Goal: Task Accomplishment & Management: Complete application form

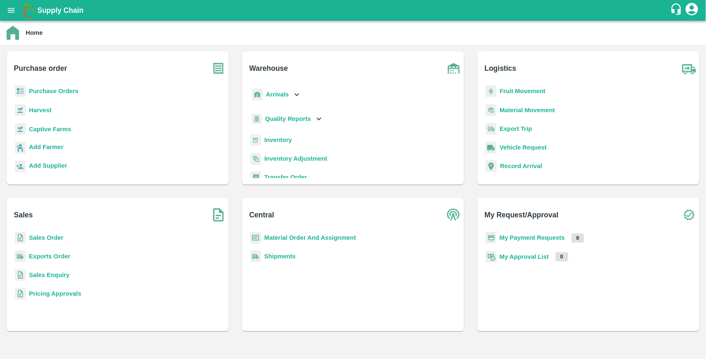
click at [56, 91] on b "Purchase Orders" at bounding box center [54, 91] width 50 height 7
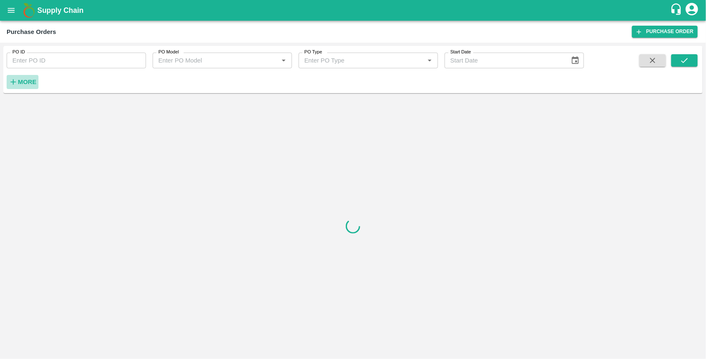
click at [14, 81] on icon "button" at bounding box center [13, 81] width 5 height 5
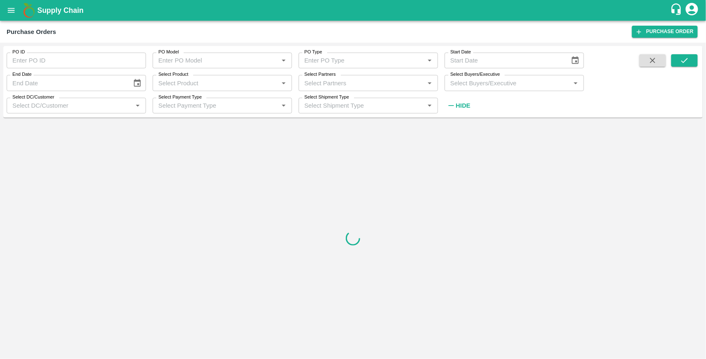
click at [462, 85] on input "Select Buyers/Executive" at bounding box center [507, 82] width 121 height 11
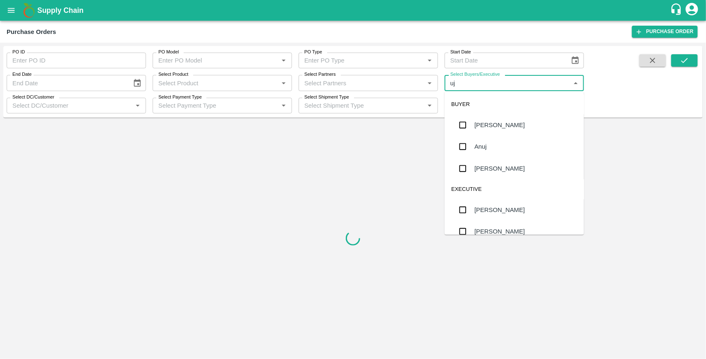
type input "ujj"
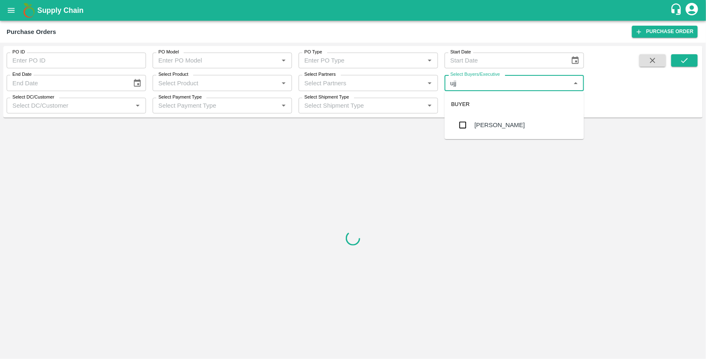
click at [463, 125] on input "checkbox" at bounding box center [462, 125] width 17 height 17
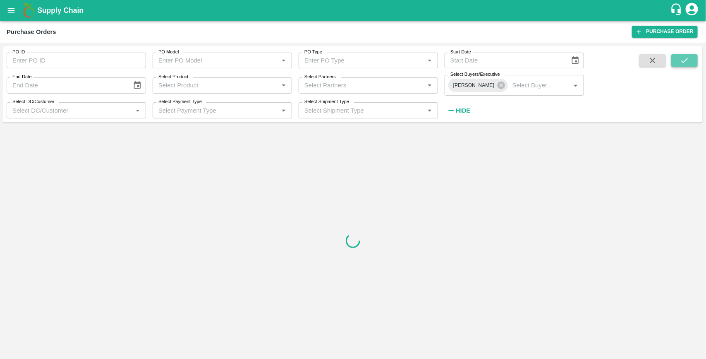
click at [686, 57] on icon "submit" at bounding box center [684, 60] width 9 height 9
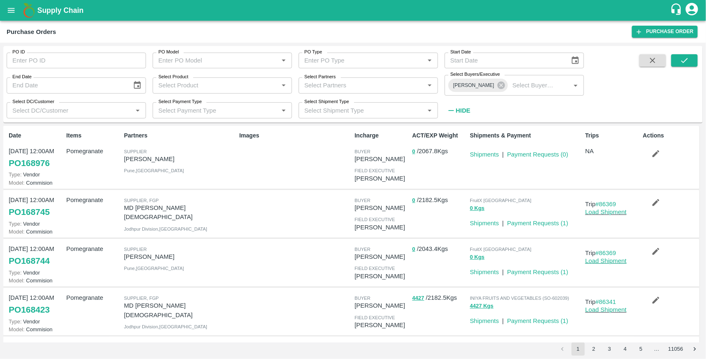
click at [600, 261] on link "Load Shipment" at bounding box center [605, 260] width 41 height 7
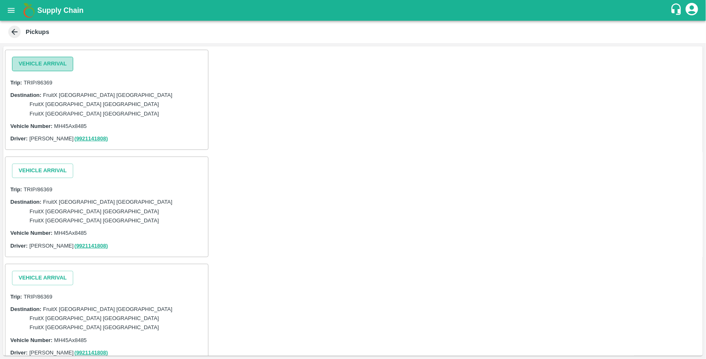
click at [55, 66] on button "Vehicle Arrival" at bounding box center [42, 64] width 61 height 14
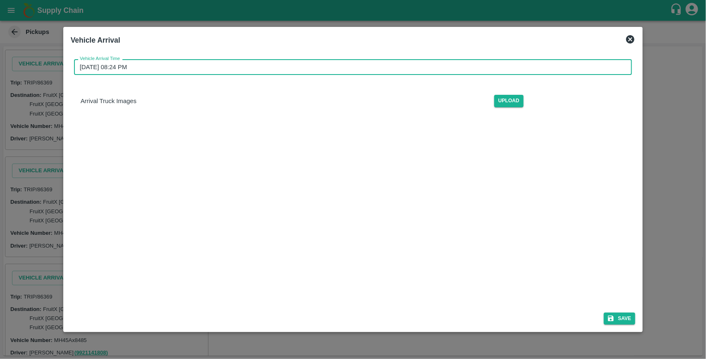
click at [385, 69] on input "[DATE] 08:24 PM" at bounding box center [350, 67] width 552 height 16
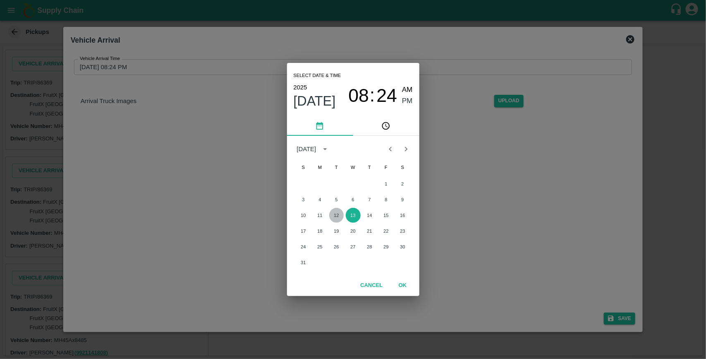
click at [337, 216] on button "12" at bounding box center [336, 215] width 15 height 15
type input "[DATE] 08:24 PM"
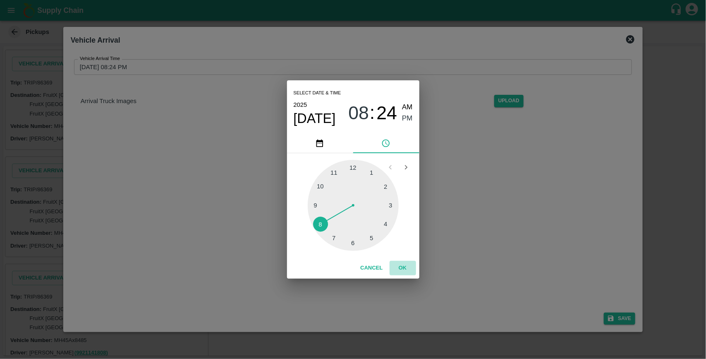
click at [398, 266] on button "OK" at bounding box center [403, 268] width 26 height 14
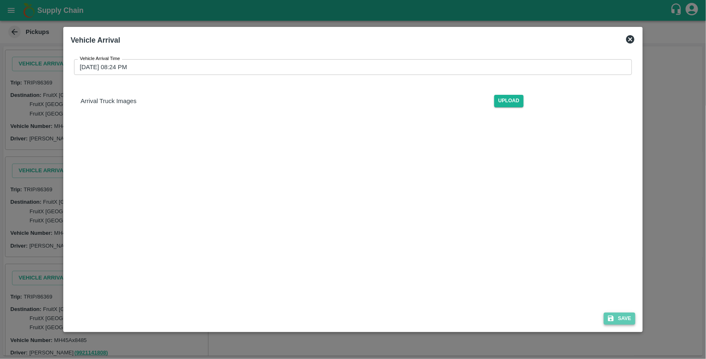
click at [617, 315] on button "Save" at bounding box center [619, 318] width 31 height 12
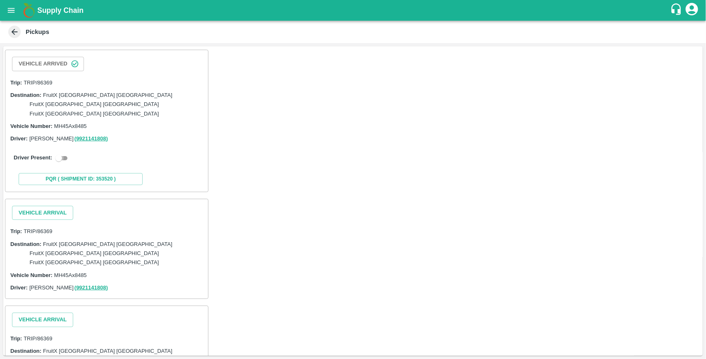
click at [69, 153] on input "checkbox" at bounding box center [59, 158] width 30 height 10
checkbox input "true"
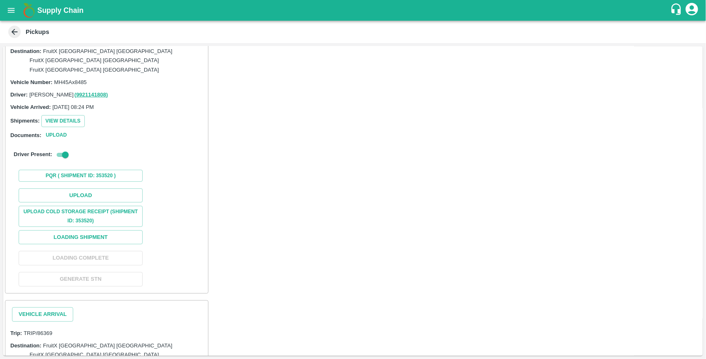
scroll to position [44, 0]
click at [97, 188] on button "Upload" at bounding box center [81, 195] width 124 height 14
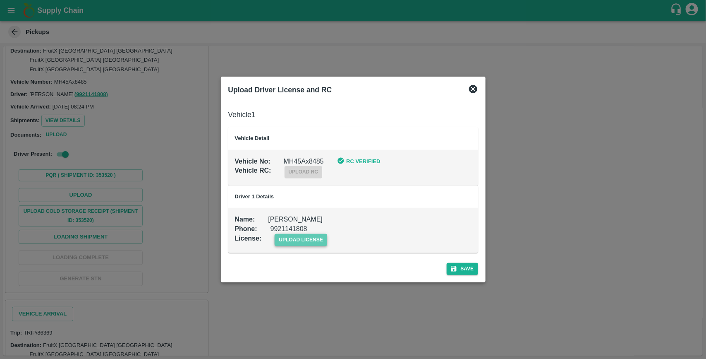
click at [291, 236] on span "upload license" at bounding box center [301, 240] width 53 height 12
click at [0, 0] on input "upload license" at bounding box center [0, 0] width 0 height 0
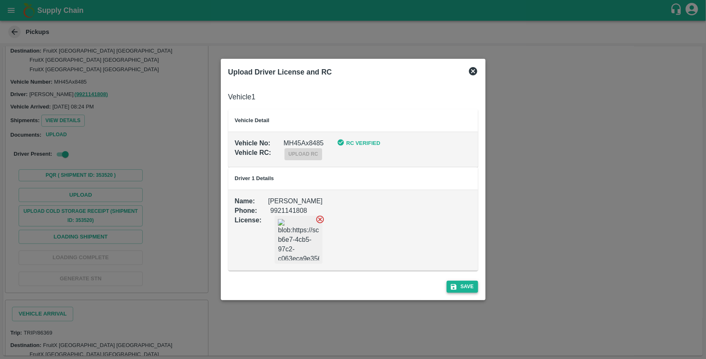
click at [461, 285] on button "Save" at bounding box center [462, 286] width 31 height 12
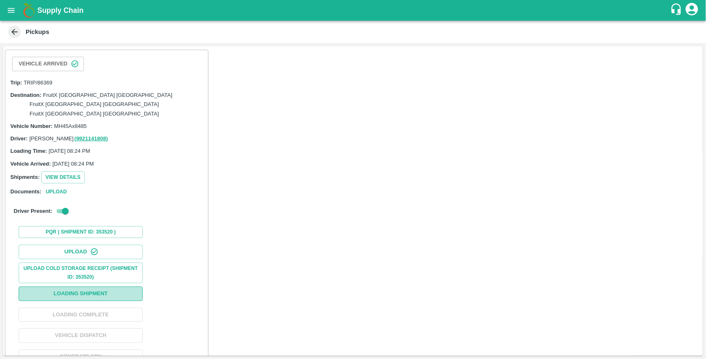
click at [99, 286] on button "Loading Shipment" at bounding box center [81, 293] width 124 height 14
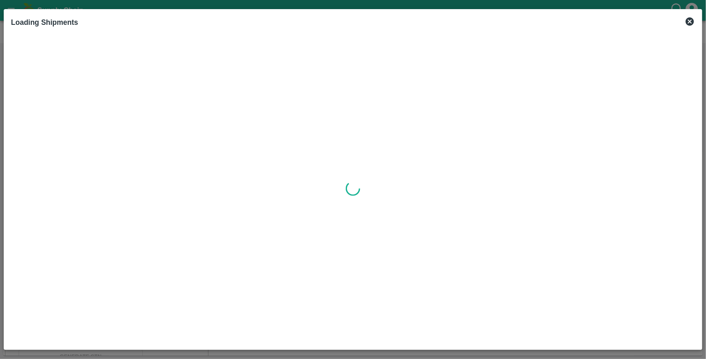
click at [99, 284] on div at bounding box center [353, 188] width 691 height 314
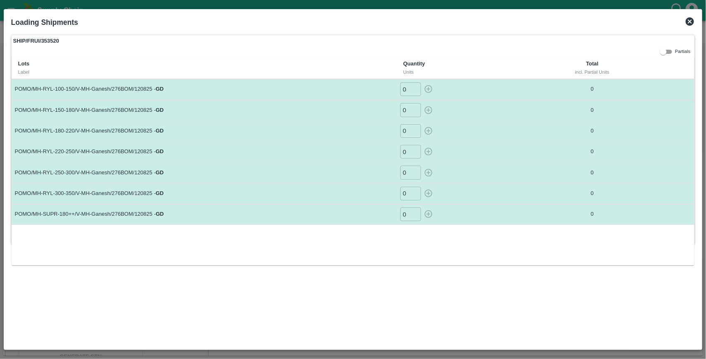
click at [407, 86] on input "0" at bounding box center [410, 89] width 21 height 14
type input "43"
click at [422, 82] on button "button" at bounding box center [428, 89] width 13 height 14
type input "0"
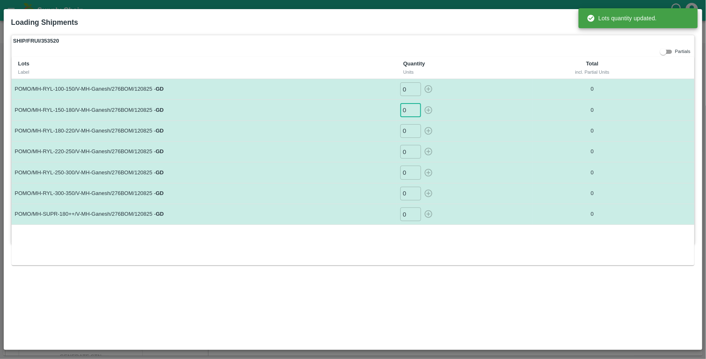
click at [409, 112] on input "0" at bounding box center [410, 110] width 21 height 14
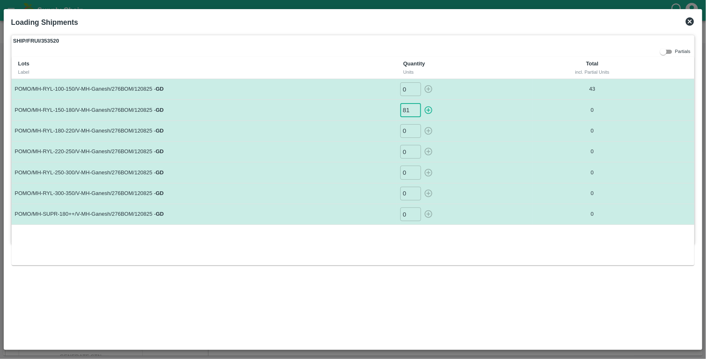
type input "81"
click at [422, 103] on button "button" at bounding box center [428, 110] width 13 height 14
type input "0"
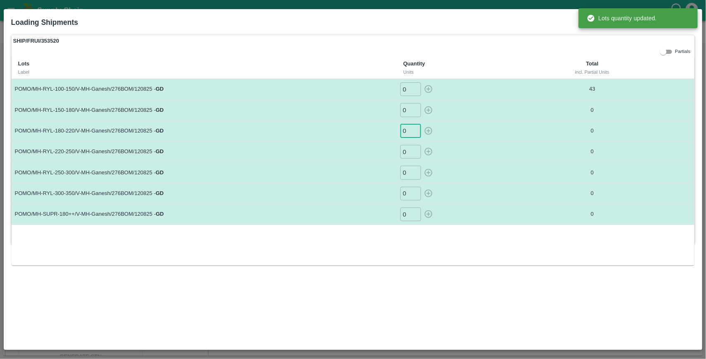
click at [409, 131] on input "0" at bounding box center [410, 131] width 21 height 14
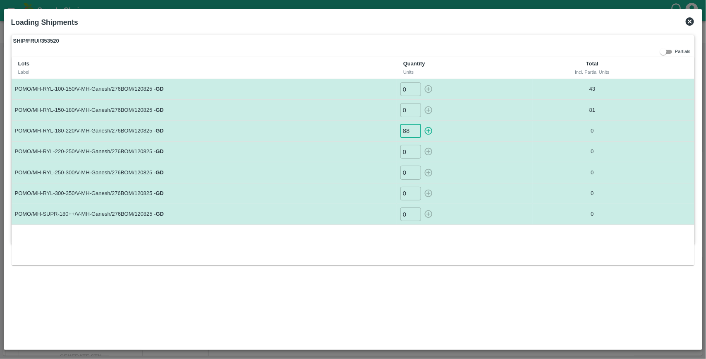
type input "88"
click at [422, 124] on button "button" at bounding box center [428, 131] width 13 height 14
type input "0"
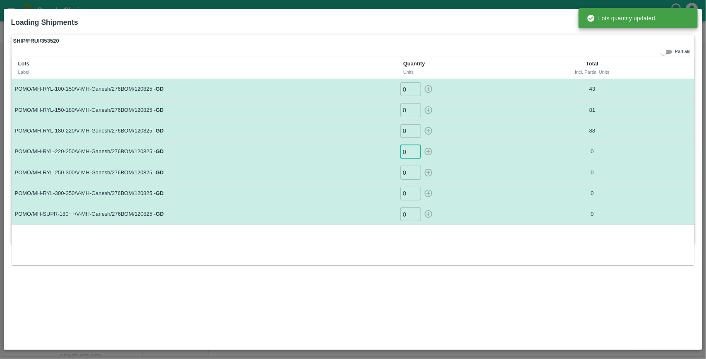
click at [408, 152] on input "0" at bounding box center [410, 152] width 21 height 14
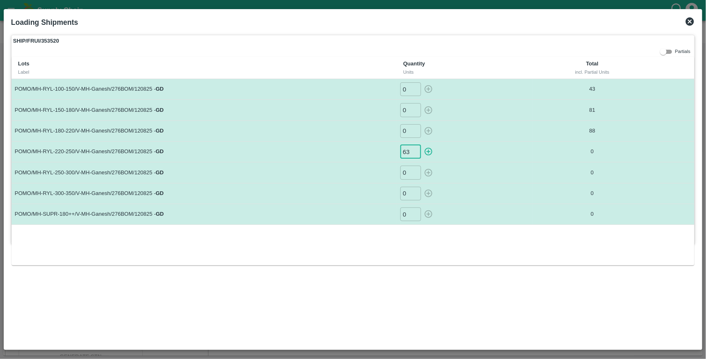
type input "63"
click at [422, 145] on button "button" at bounding box center [428, 152] width 13 height 14
click at [409, 167] on input "0" at bounding box center [410, 172] width 21 height 14
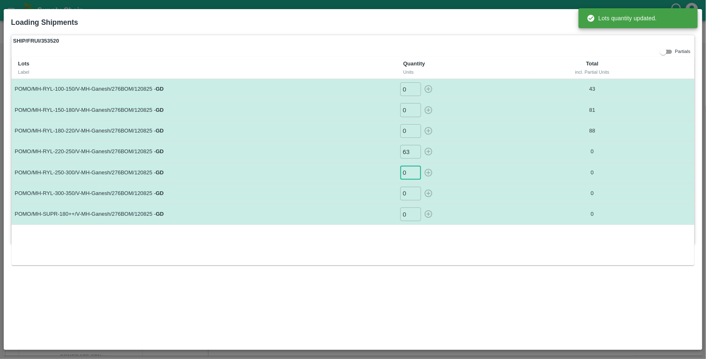
type input "0"
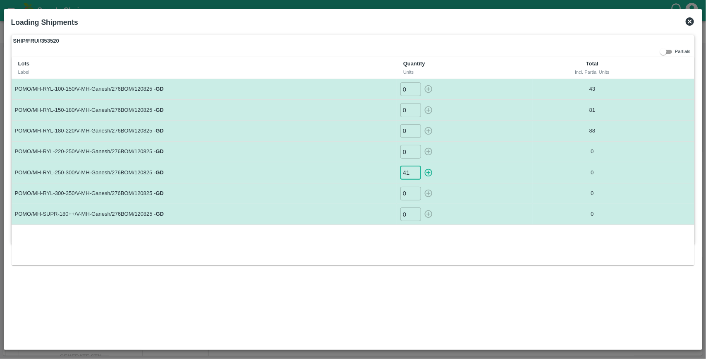
type input "41"
click at [422, 165] on button "button" at bounding box center [428, 172] width 13 height 14
click at [410, 195] on input "0" at bounding box center [410, 194] width 21 height 14
type input "0"
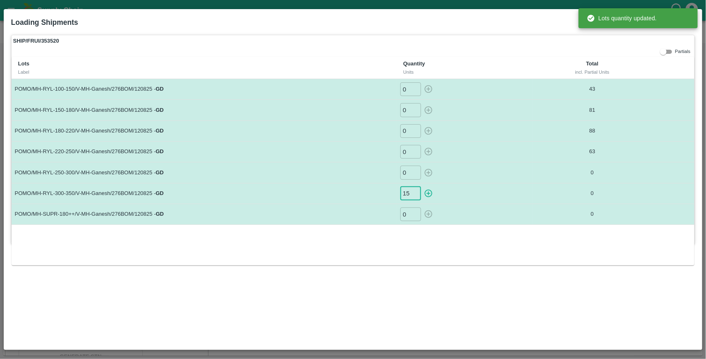
type input "15"
click at [422, 187] on button "button" at bounding box center [428, 194] width 13 height 14
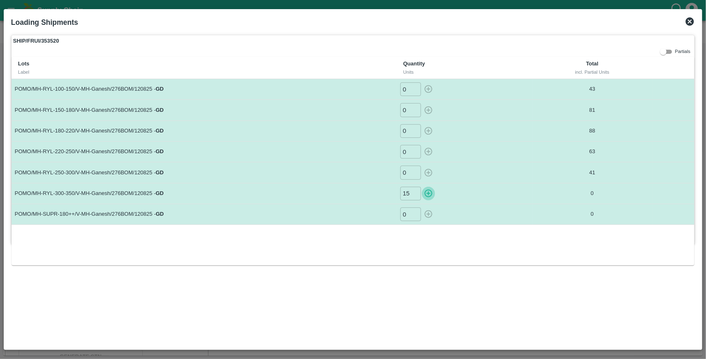
type input "0"
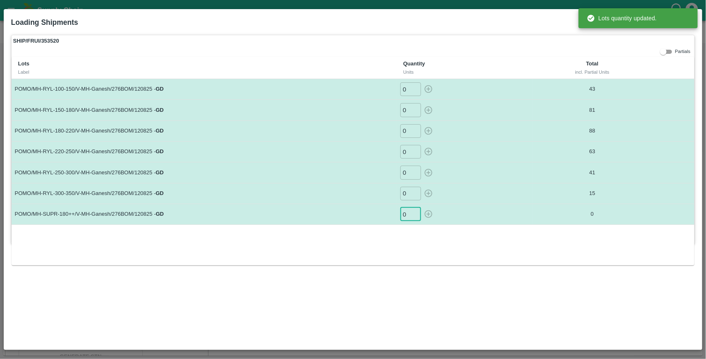
click at [408, 215] on input "0" at bounding box center [410, 214] width 21 height 14
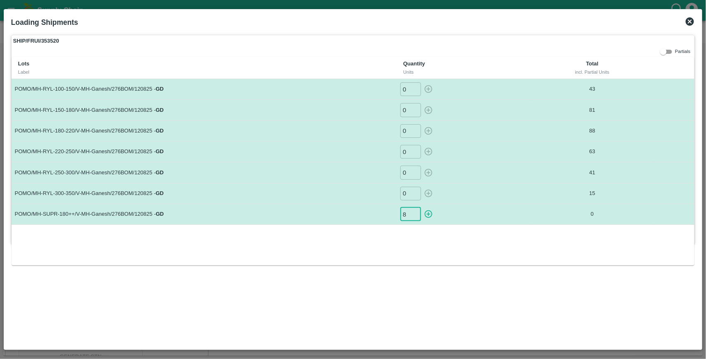
type input "8"
click at [422, 207] on button "button" at bounding box center [428, 214] width 13 height 14
type input "0"
click at [689, 19] on icon at bounding box center [690, 21] width 8 height 8
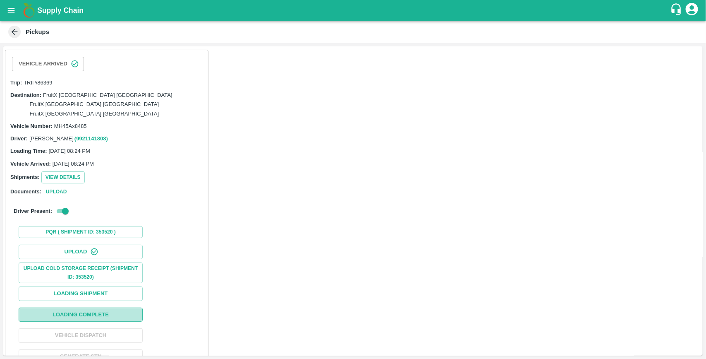
click at [105, 309] on button "Loading Complete" at bounding box center [81, 314] width 124 height 14
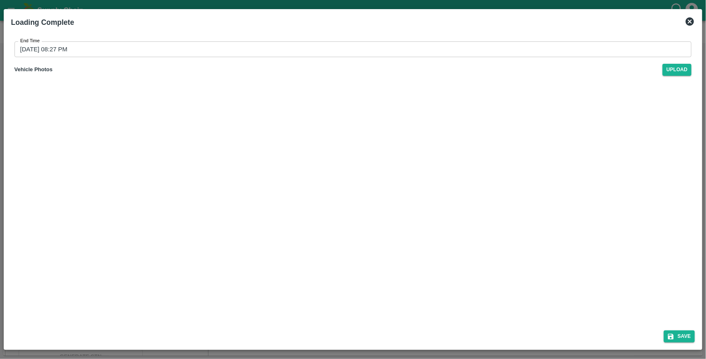
click at [119, 50] on input "[DATE] 08:27 PM" at bounding box center [350, 49] width 672 height 16
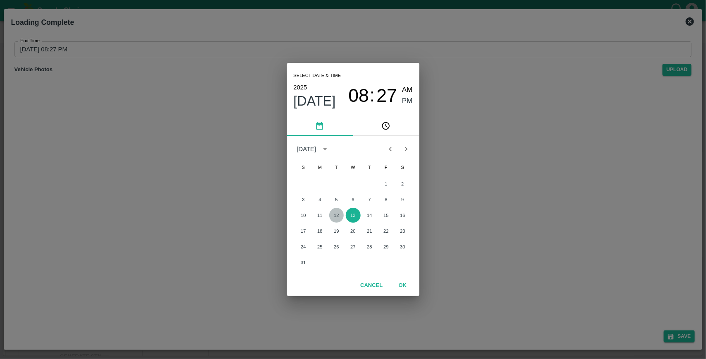
click at [338, 215] on button "12" at bounding box center [336, 215] width 15 height 15
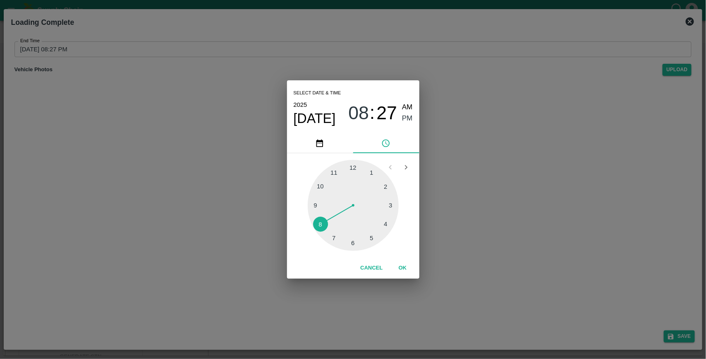
click at [405, 276] on div "Cancel OK" at bounding box center [353, 267] width 132 height 21
click at [402, 270] on button "OK" at bounding box center [403, 268] width 26 height 14
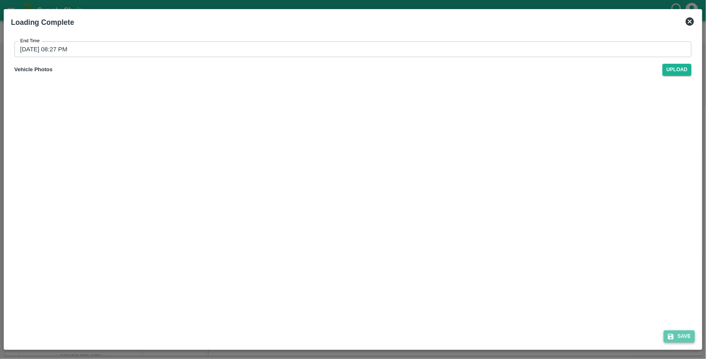
click at [685, 330] on button "Save" at bounding box center [679, 336] width 31 height 12
type input "[DATE] 08:27 PM"
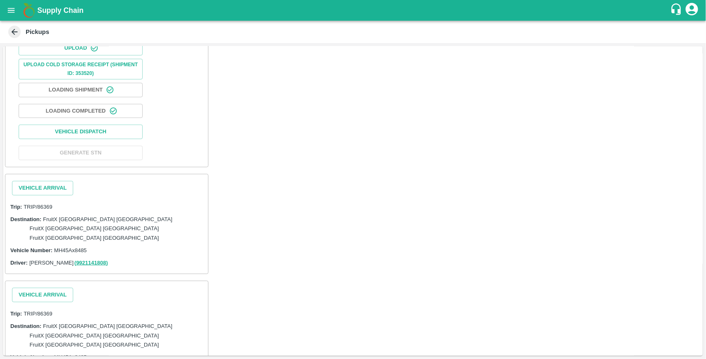
scroll to position [207, 0]
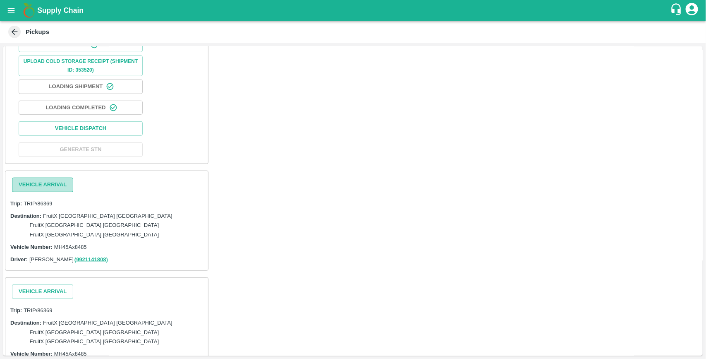
click at [63, 181] on button "Vehicle Arrival" at bounding box center [42, 184] width 61 height 14
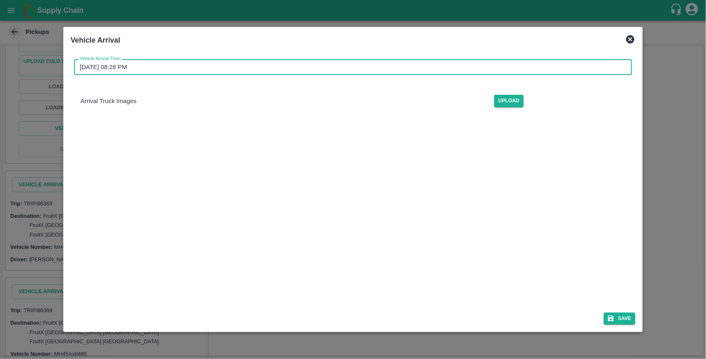
click at [160, 62] on input "[DATE] 08:28 PM" at bounding box center [350, 67] width 552 height 16
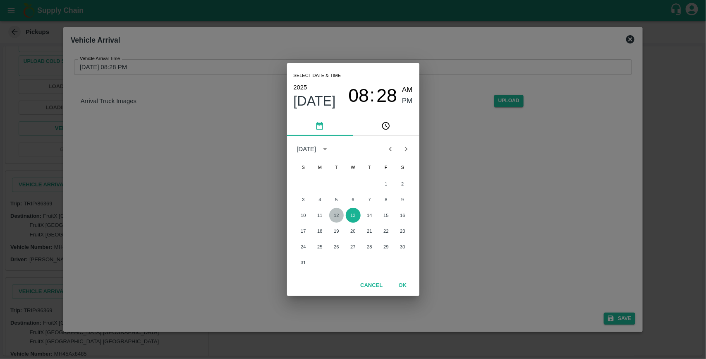
click at [336, 217] on button "12" at bounding box center [336, 215] width 15 height 15
type input "[DATE] 08:28 PM"
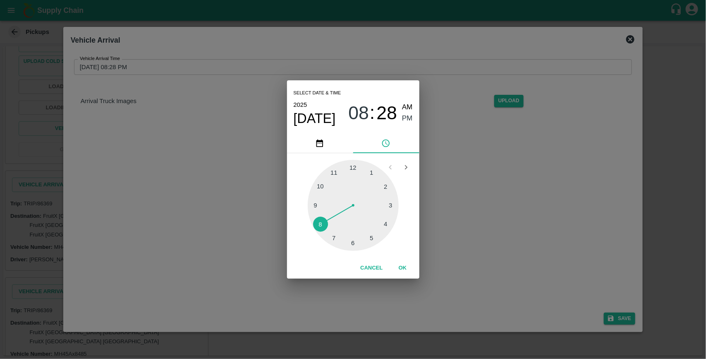
click at [402, 269] on button "OK" at bounding box center [403, 268] width 26 height 14
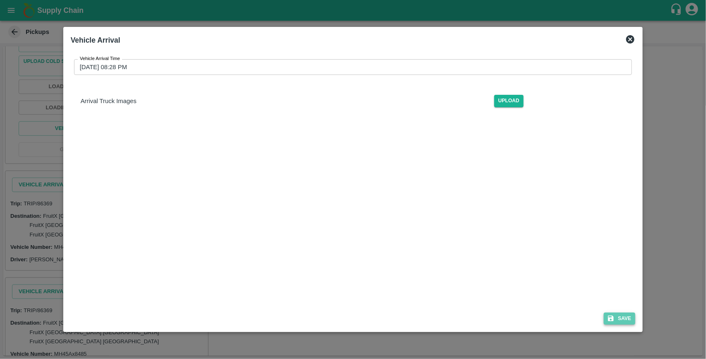
click at [629, 317] on button "Save" at bounding box center [619, 318] width 31 height 12
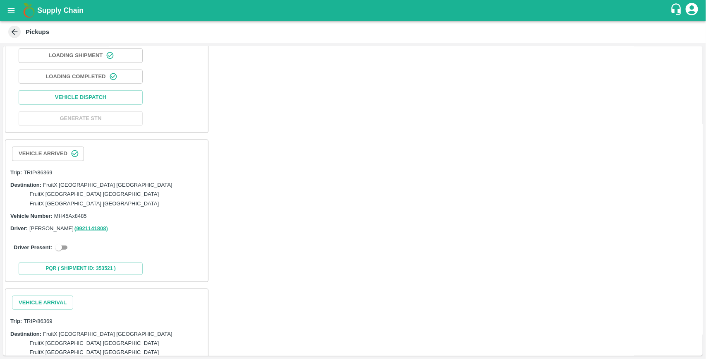
scroll to position [249, 0]
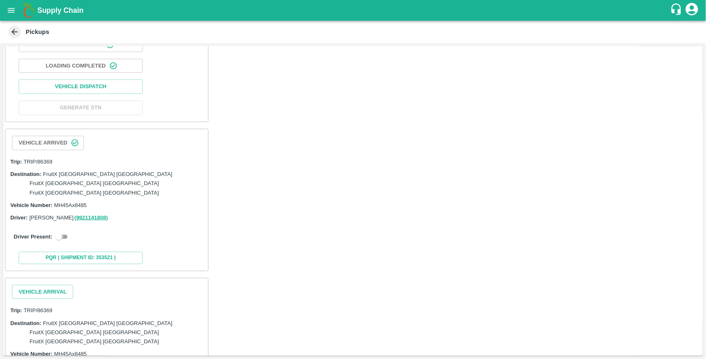
click at [65, 232] on input "checkbox" at bounding box center [59, 237] width 30 height 10
checkbox input "true"
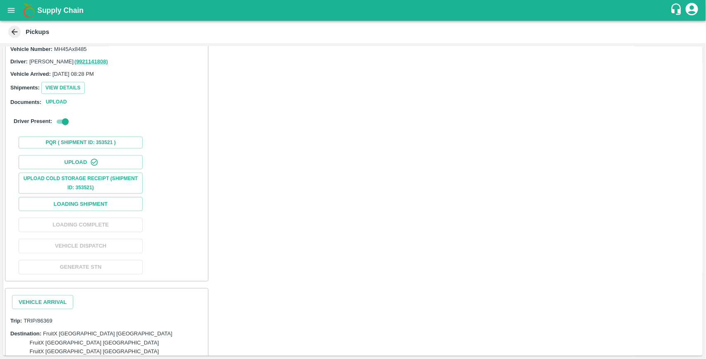
scroll to position [406, 0]
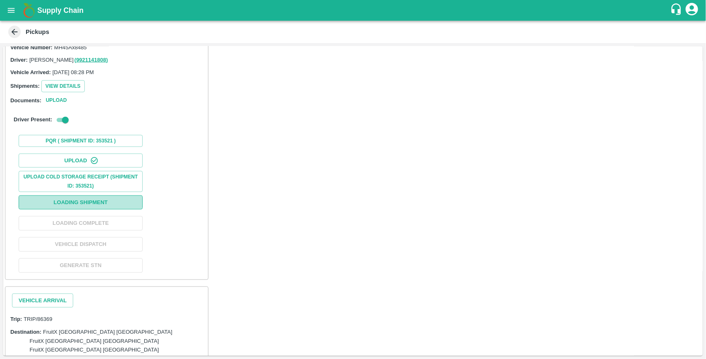
click at [93, 195] on button "Loading Shipment" at bounding box center [81, 202] width 124 height 14
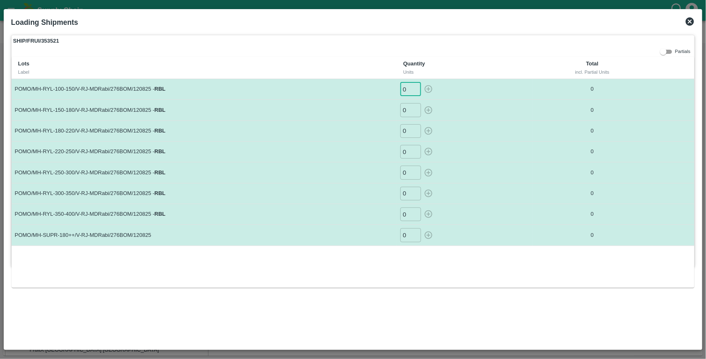
click at [407, 91] on input "0" at bounding box center [410, 89] width 21 height 14
type input "185"
click at [422, 82] on button "button" at bounding box center [428, 89] width 13 height 14
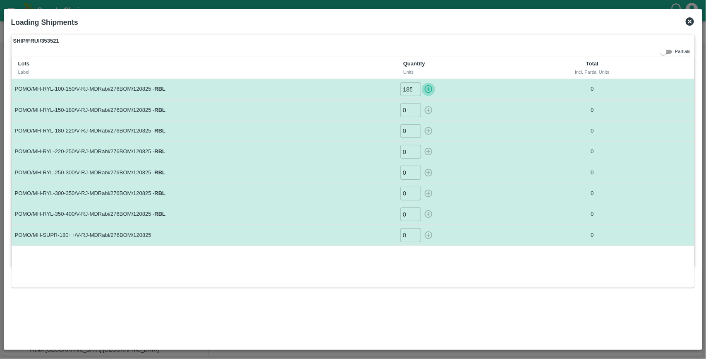
type input "0"
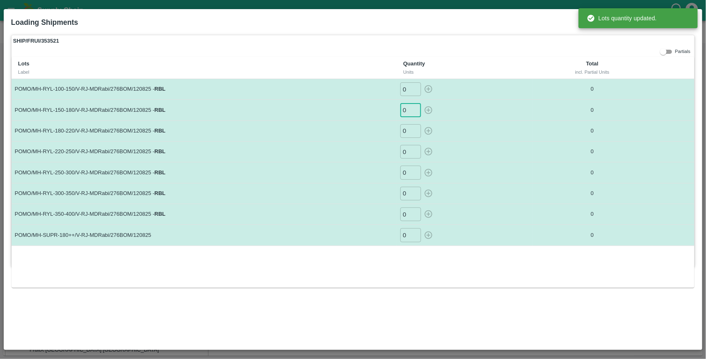
click at [409, 112] on input "0" at bounding box center [410, 110] width 21 height 14
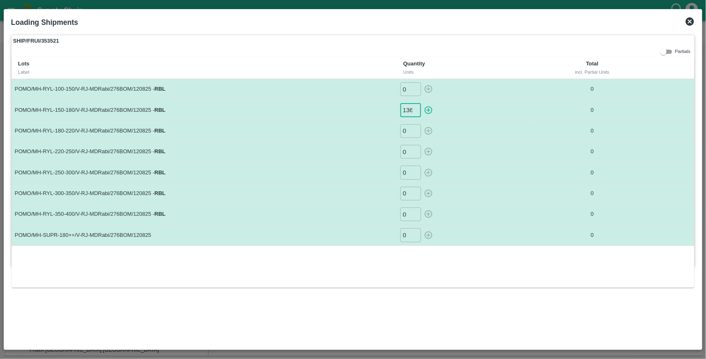
scroll to position [0, 0]
type input "136"
click at [422, 103] on button "button" at bounding box center [428, 110] width 13 height 14
type input "0"
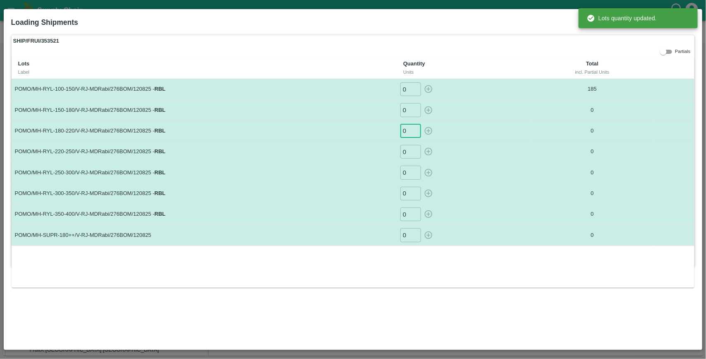
click at [409, 131] on input "0" at bounding box center [410, 131] width 21 height 14
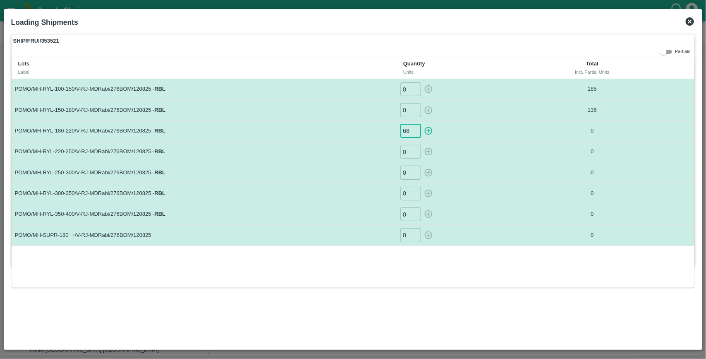
type input "68"
click at [422, 124] on button "button" at bounding box center [428, 131] width 13 height 14
type input "0"
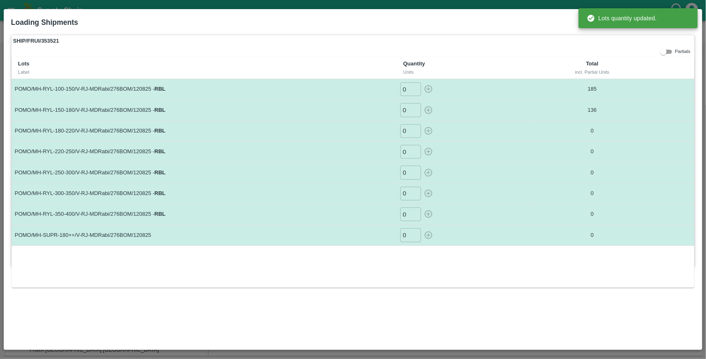
click at [408, 151] on input "0" at bounding box center [410, 152] width 21 height 14
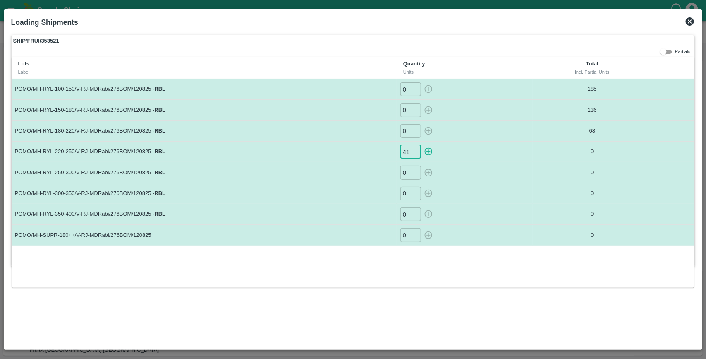
type input "41"
click at [422, 145] on button "button" at bounding box center [428, 152] width 13 height 14
type input "0"
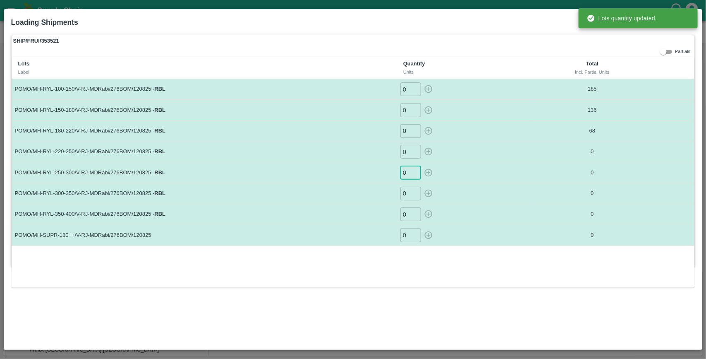
click at [408, 174] on input "0" at bounding box center [410, 172] width 21 height 14
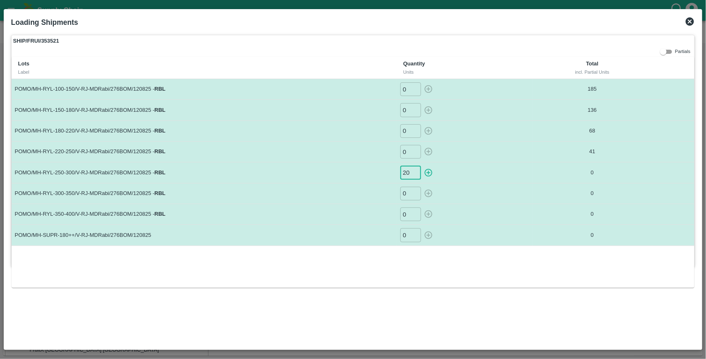
type input "20"
click at [422, 165] on button "button" at bounding box center [428, 172] width 13 height 14
type input "0"
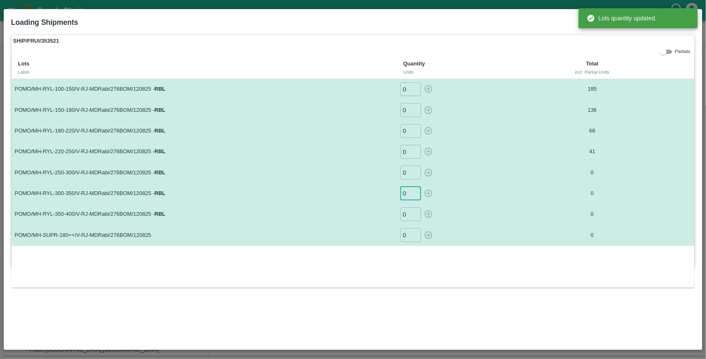
click at [410, 192] on input "0" at bounding box center [410, 194] width 21 height 14
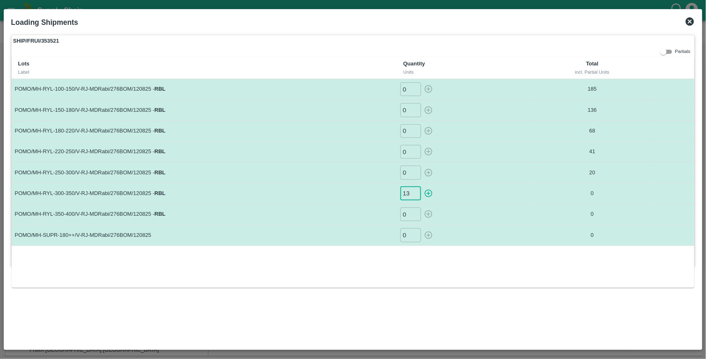
type input "13"
click at [422, 187] on button "button" at bounding box center [428, 194] width 13 height 14
type input "0"
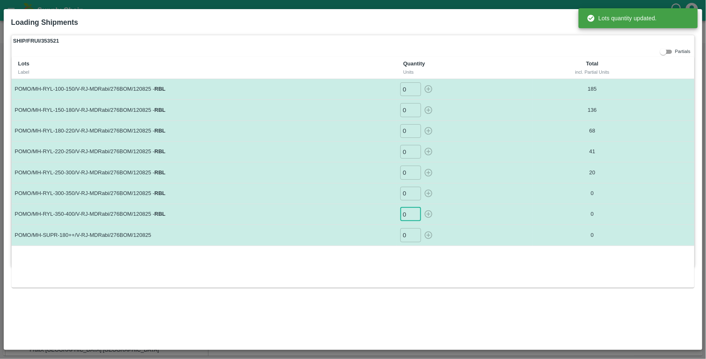
click at [407, 215] on input "0" at bounding box center [410, 214] width 21 height 14
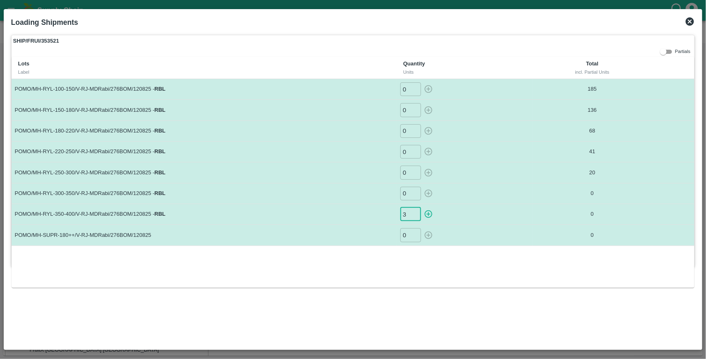
type input "3"
click at [422, 207] on button "button" at bounding box center [428, 214] width 13 height 14
click at [407, 234] on input "0" at bounding box center [410, 235] width 21 height 14
type input "0"
click at [425, 236] on icon "button" at bounding box center [429, 235] width 8 height 8
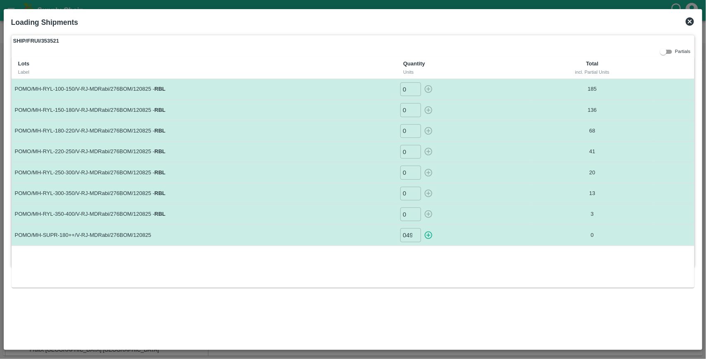
type input "0"
click at [694, 22] on icon at bounding box center [690, 21] width 8 height 8
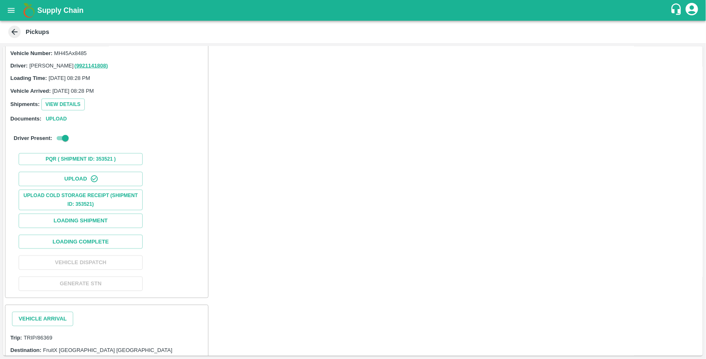
scroll to position [403, 0]
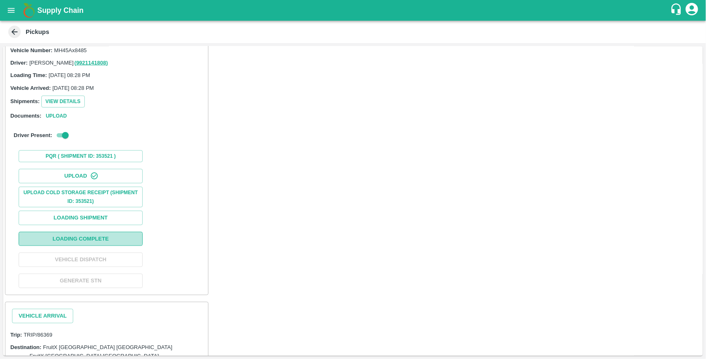
click at [96, 232] on button "Loading Complete" at bounding box center [81, 239] width 124 height 14
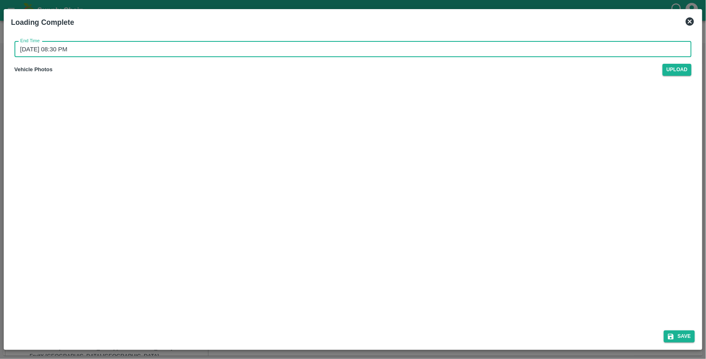
click at [81, 52] on input "[DATE] 08:30 PM" at bounding box center [350, 49] width 672 height 16
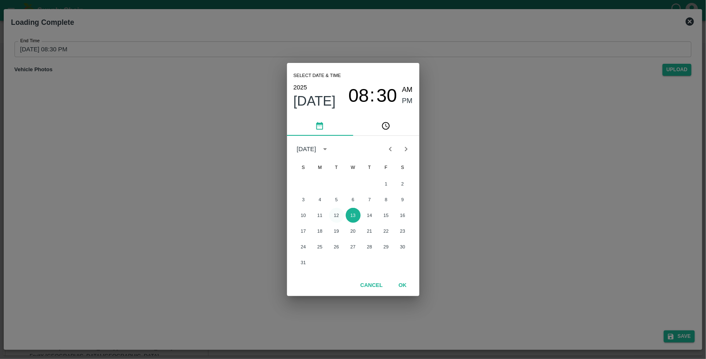
click at [336, 215] on button "12" at bounding box center [336, 215] width 15 height 15
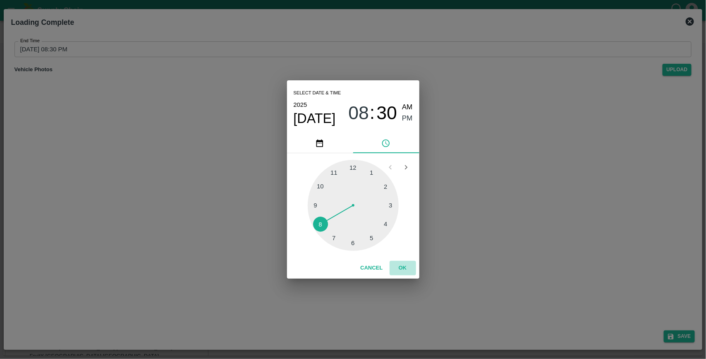
click at [402, 265] on button "OK" at bounding box center [403, 268] width 26 height 14
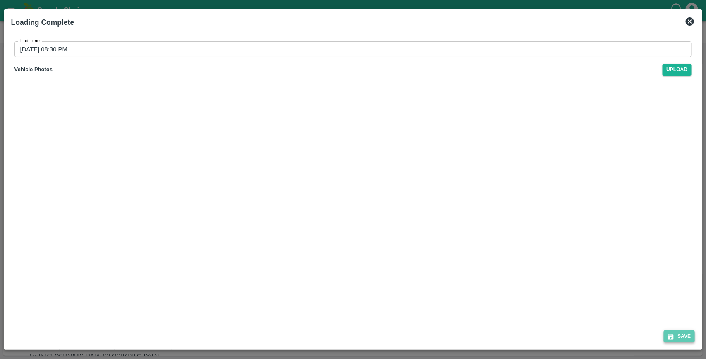
click at [682, 336] on button "Save" at bounding box center [679, 336] width 31 height 12
type input "[DATE] 08:30 PM"
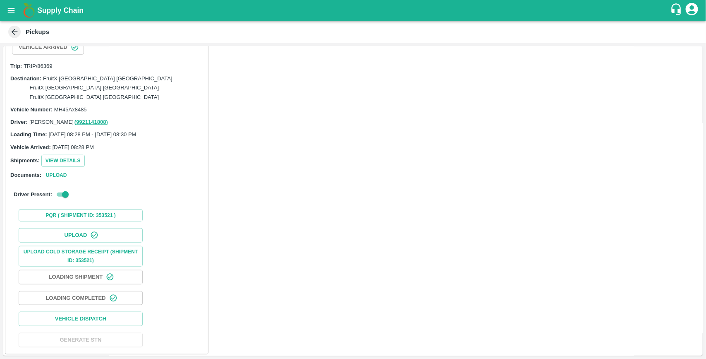
scroll to position [428, 0]
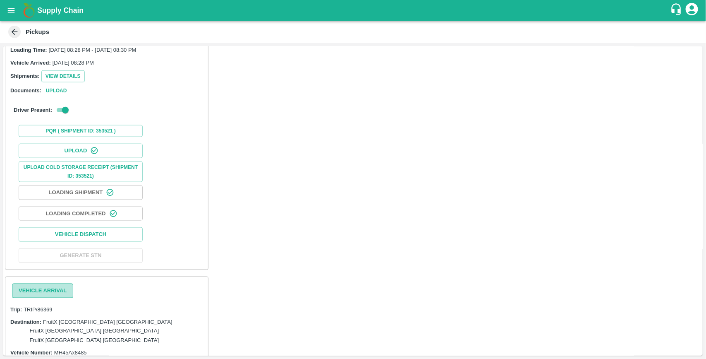
click at [65, 283] on button "Vehicle Arrival" at bounding box center [42, 290] width 61 height 14
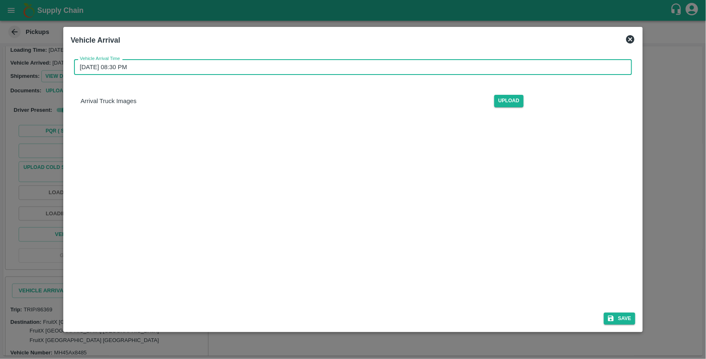
click at [153, 70] on input "[DATE] 08:30 PM" at bounding box center [350, 67] width 552 height 16
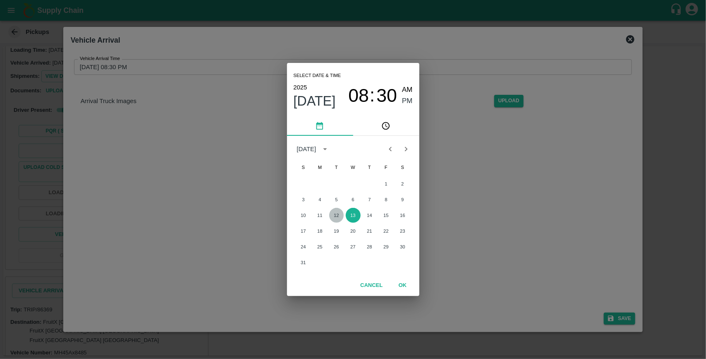
click at [337, 215] on button "12" at bounding box center [336, 215] width 15 height 15
type input "[DATE] 08:30 PM"
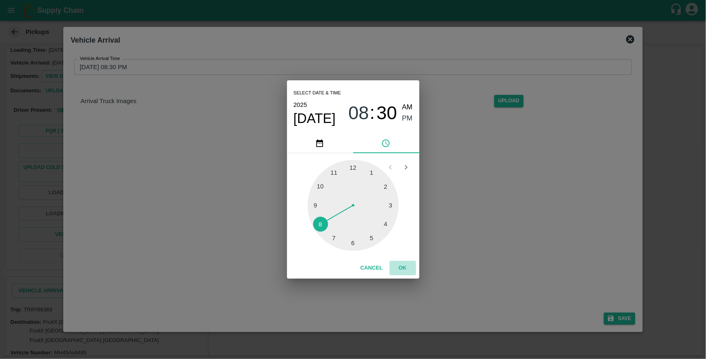
click at [400, 263] on button "OK" at bounding box center [403, 268] width 26 height 14
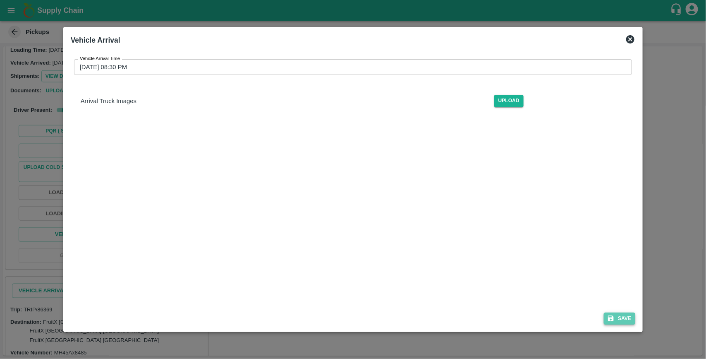
click at [633, 317] on button "Save" at bounding box center [619, 318] width 31 height 12
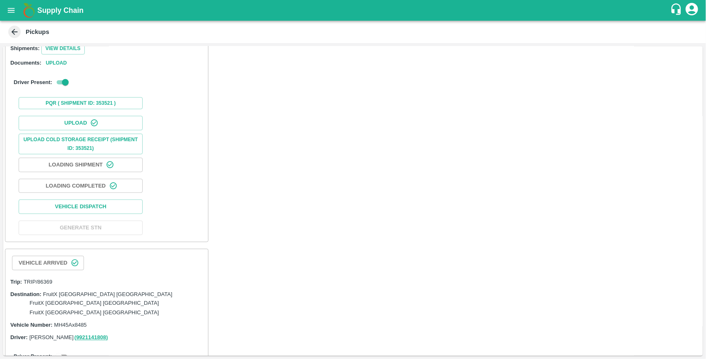
scroll to position [470, 0]
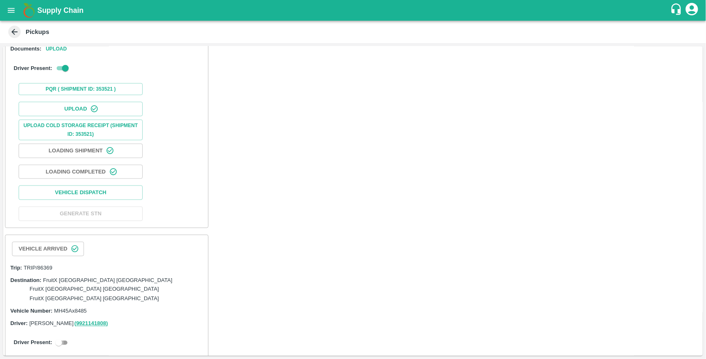
click at [64, 337] on input "checkbox" at bounding box center [59, 342] width 30 height 10
checkbox input "true"
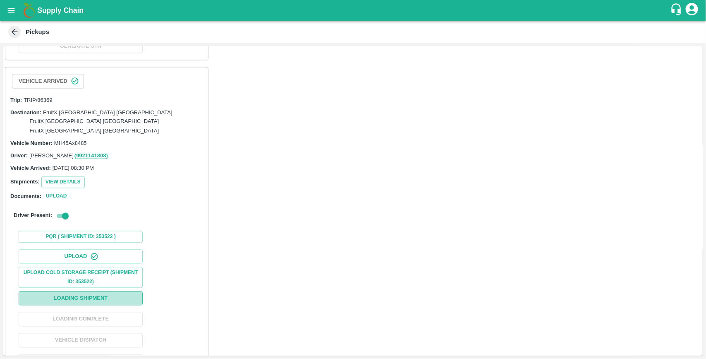
click at [93, 291] on button "Loading Shipment" at bounding box center [81, 298] width 124 height 14
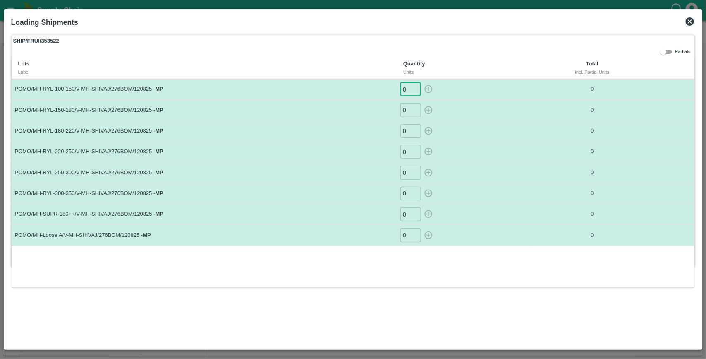
click at [408, 86] on input "0" at bounding box center [410, 89] width 21 height 14
type input "39"
click at [422, 82] on button "button" at bounding box center [428, 89] width 13 height 14
click at [408, 112] on input "0" at bounding box center [410, 110] width 21 height 14
type input "0"
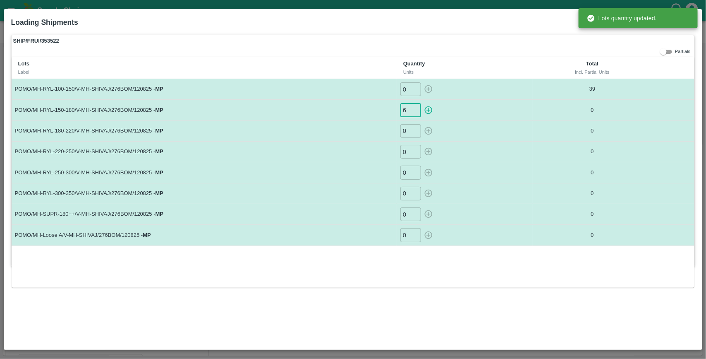
type input "6"
click at [422, 103] on button "button" at bounding box center [428, 110] width 13 height 14
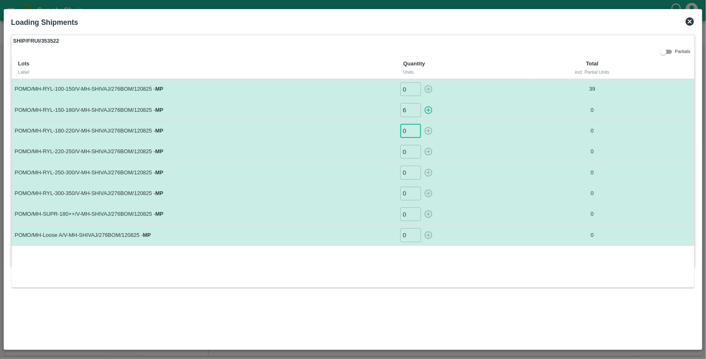
click at [407, 131] on input "0" at bounding box center [410, 131] width 21 height 14
type input "0"
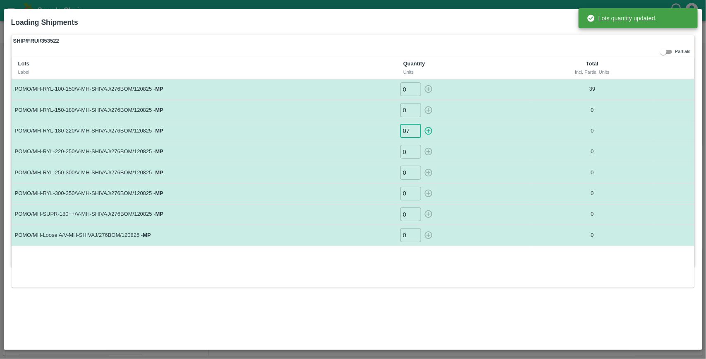
type input "07"
click at [422, 124] on button "button" at bounding box center [428, 131] width 13 height 14
type input "0"
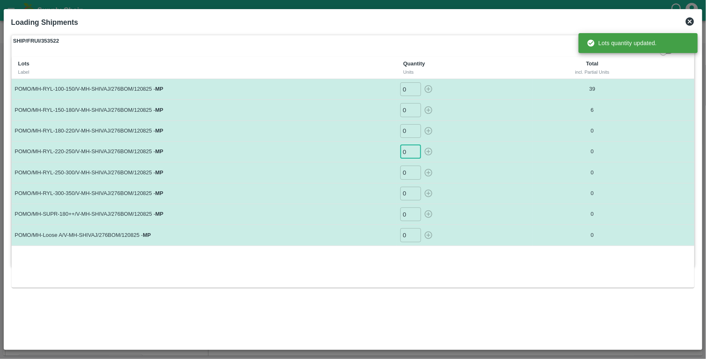
click at [409, 153] on input "0" at bounding box center [410, 152] width 21 height 14
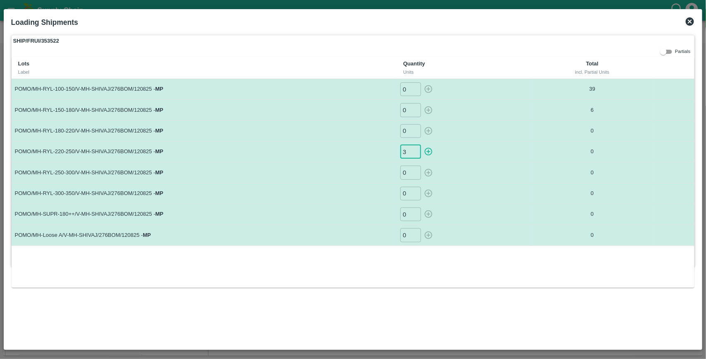
type input "3"
click at [422, 145] on button "button" at bounding box center [428, 152] width 13 height 14
click at [407, 174] on input "0" at bounding box center [410, 172] width 21 height 14
type input "2"
click at [422, 165] on button "button" at bounding box center [428, 172] width 13 height 14
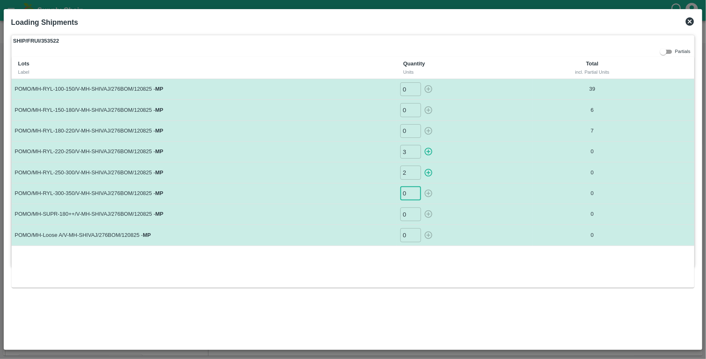
click at [408, 196] on input "0" at bounding box center [410, 194] width 21 height 14
type input "1"
click at [422, 187] on button "button" at bounding box center [428, 194] width 13 height 14
type input "0"
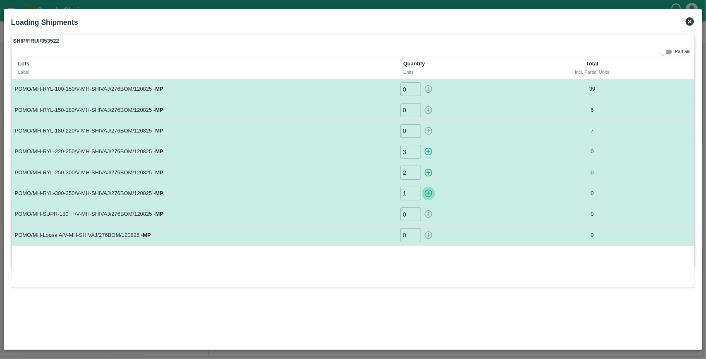
type input "0"
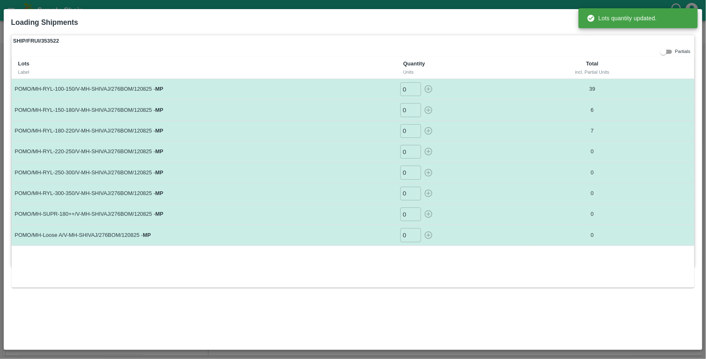
type input "3"
type input "2"
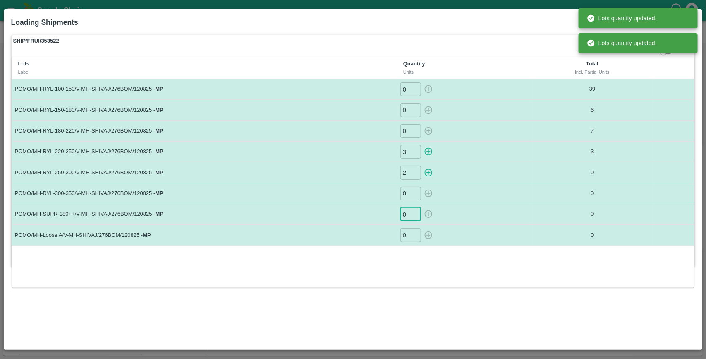
click at [408, 220] on input "0" at bounding box center [410, 214] width 21 height 14
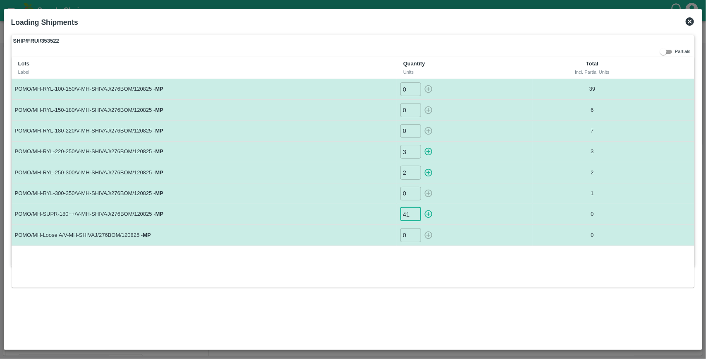
type input "41"
click at [422, 207] on button "button" at bounding box center [428, 214] width 13 height 14
type input "0"
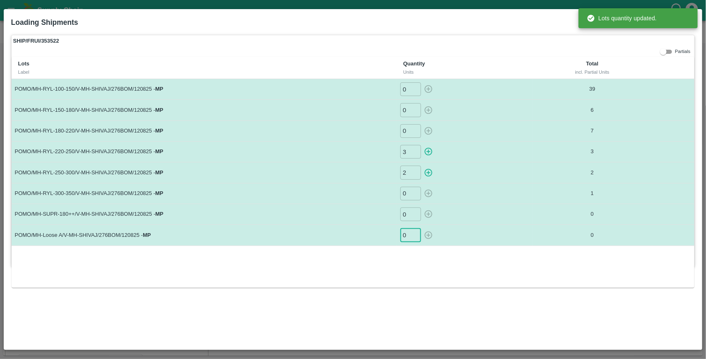
click at [409, 235] on input "0" at bounding box center [410, 235] width 21 height 14
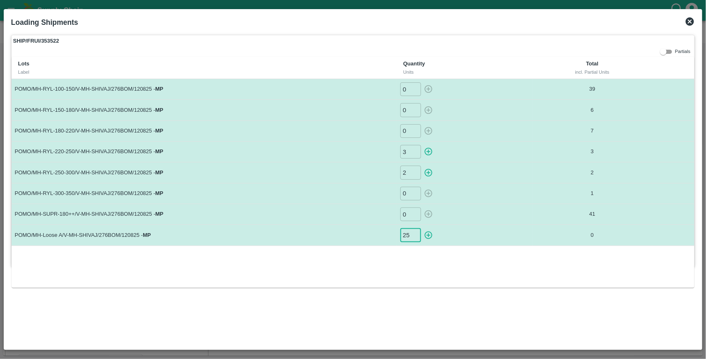
type input "25"
click at [422, 228] on button "button" at bounding box center [428, 235] width 13 height 14
type input "0"
click at [631, 48] on div "SHIP/FRUI/353522 Partials Lots Label Quantity Units Total incl. Partial Units P…" at bounding box center [353, 151] width 684 height 232
click at [693, 21] on icon at bounding box center [690, 21] width 8 height 8
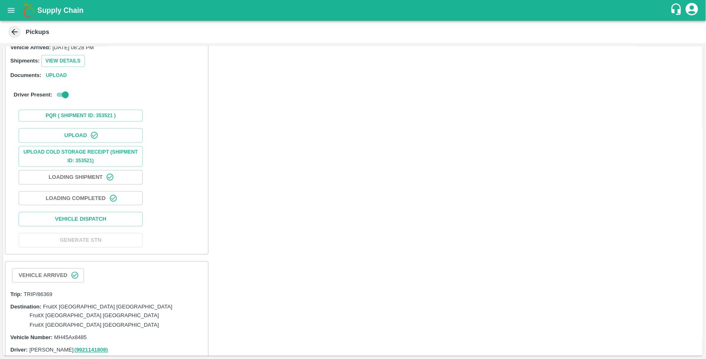
scroll to position [650, 0]
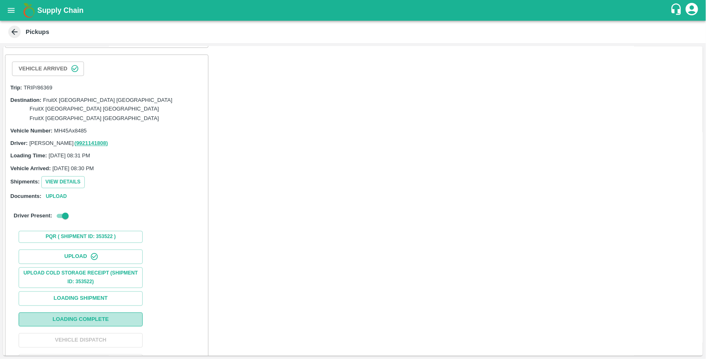
click at [95, 312] on button "Loading Complete" at bounding box center [81, 319] width 124 height 14
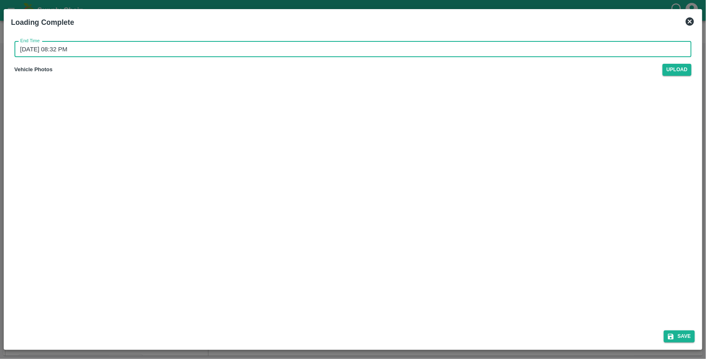
click at [96, 50] on input "[DATE] 08:32 PM" at bounding box center [350, 49] width 672 height 16
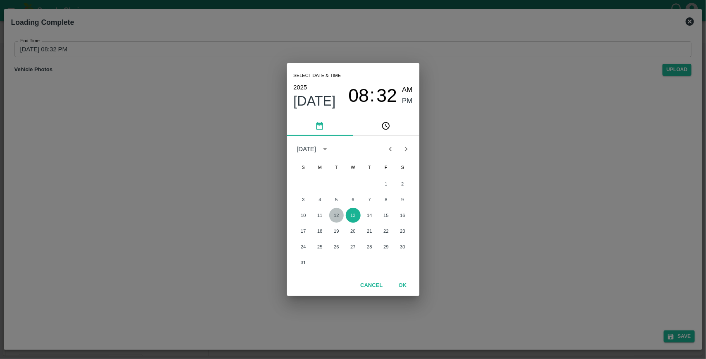
click at [336, 217] on button "12" at bounding box center [336, 215] width 15 height 15
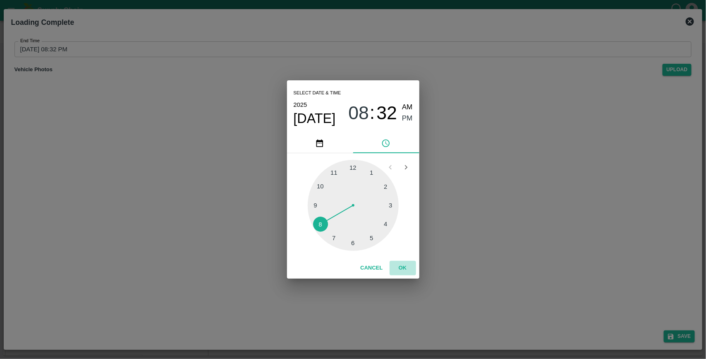
click at [405, 265] on button "OK" at bounding box center [403, 268] width 26 height 14
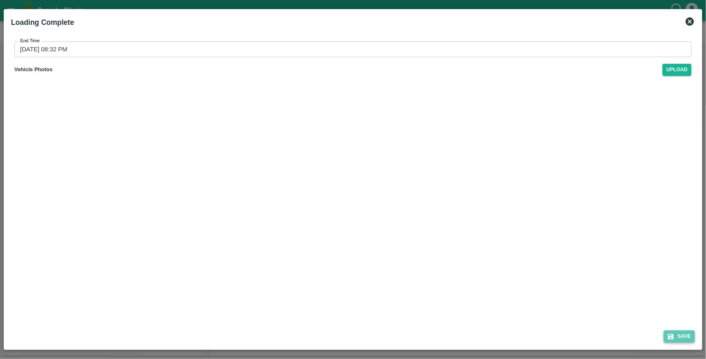
click at [680, 333] on button "Save" at bounding box center [679, 336] width 31 height 12
type input "[DATE] 08:32 PM"
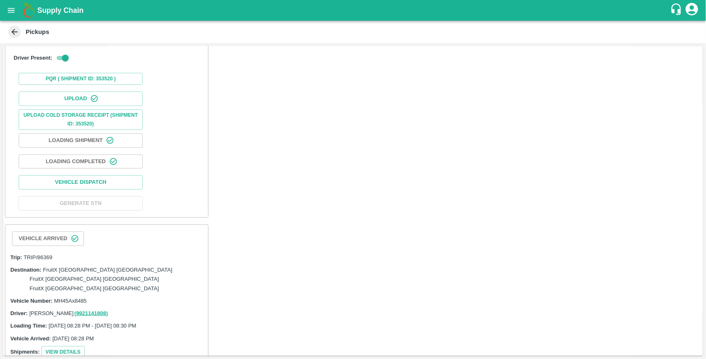
scroll to position [156, 0]
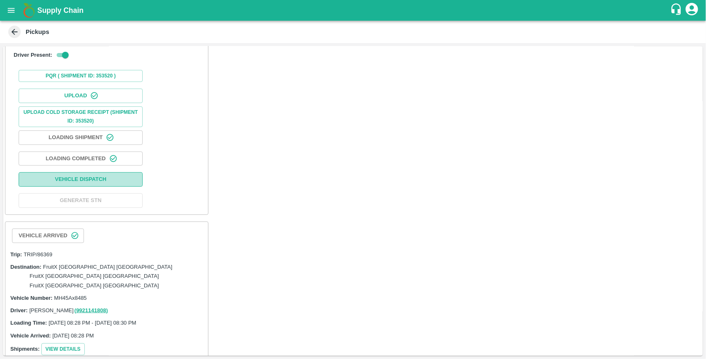
click at [108, 172] on button "Vehicle Dispatch" at bounding box center [81, 179] width 124 height 14
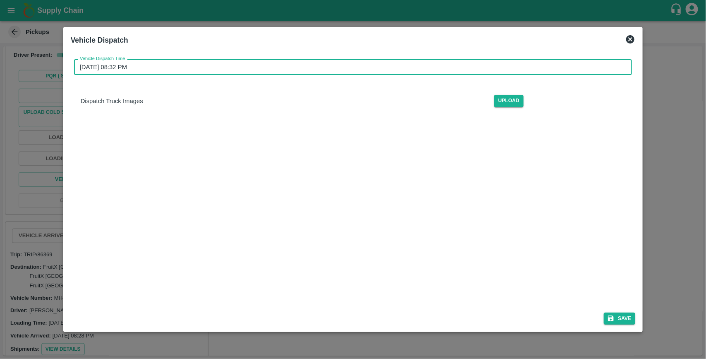
click at [149, 65] on input "[DATE] 08:32 PM" at bounding box center [350, 67] width 552 height 16
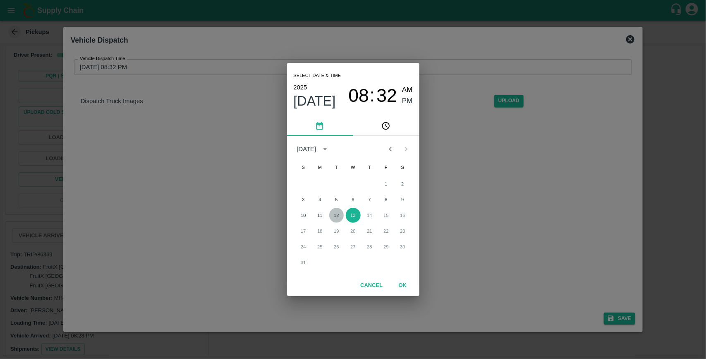
click at [336, 212] on button "12" at bounding box center [336, 215] width 15 height 15
type input "[DATE] 08:32 PM"
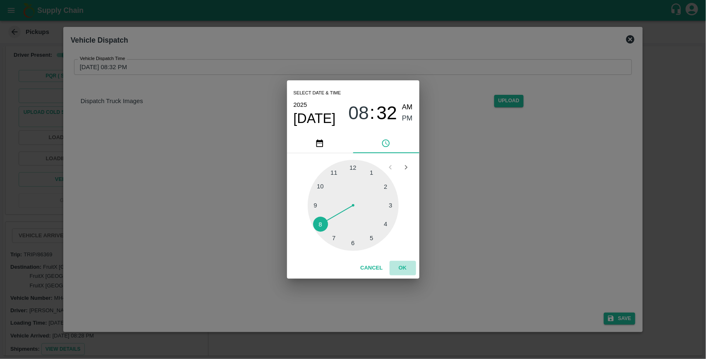
click at [408, 267] on button "OK" at bounding box center [403, 268] width 26 height 14
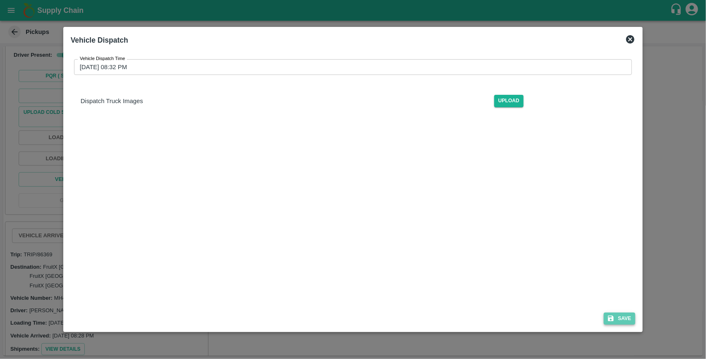
click at [630, 317] on button "Save" at bounding box center [619, 318] width 31 height 12
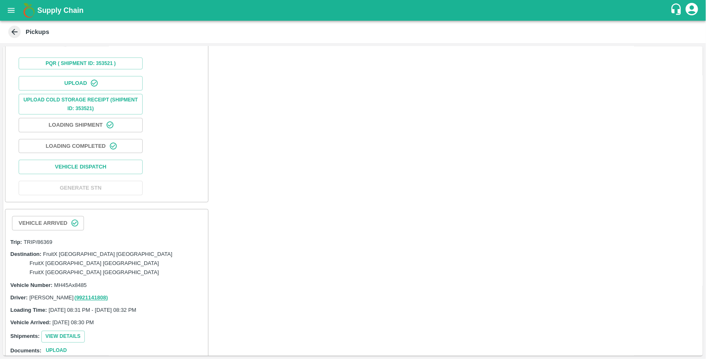
scroll to position [497, 0]
click at [103, 159] on button "Vehicle Dispatch" at bounding box center [81, 166] width 124 height 14
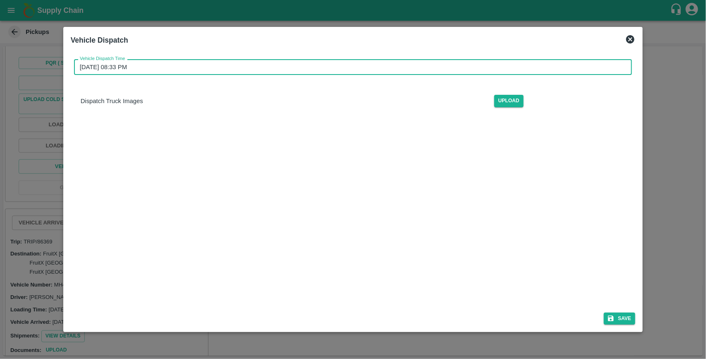
click at [153, 70] on input "[DATE] 08:33 PM" at bounding box center [350, 67] width 552 height 16
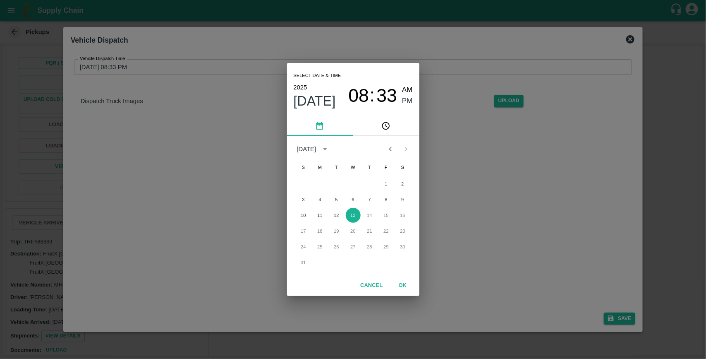
click at [330, 210] on div "10 11 12 13 14 15 16" at bounding box center [353, 215] width 132 height 15
click at [340, 216] on button "12" at bounding box center [336, 215] width 15 height 15
type input "[DATE] 08:33 PM"
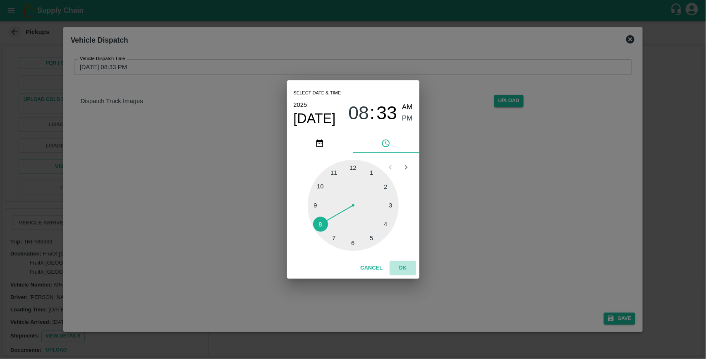
click at [402, 264] on button "OK" at bounding box center [403, 268] width 26 height 14
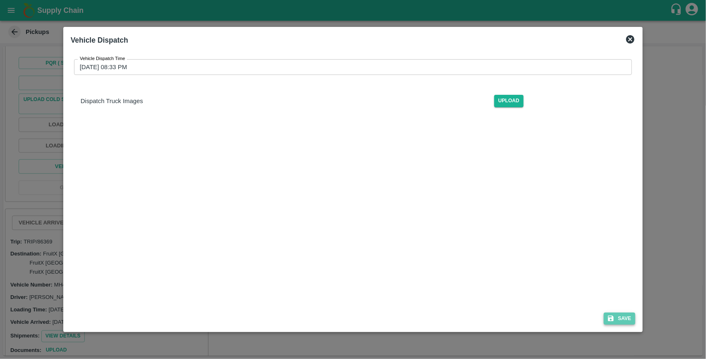
click at [626, 317] on button "Save" at bounding box center [619, 318] width 31 height 12
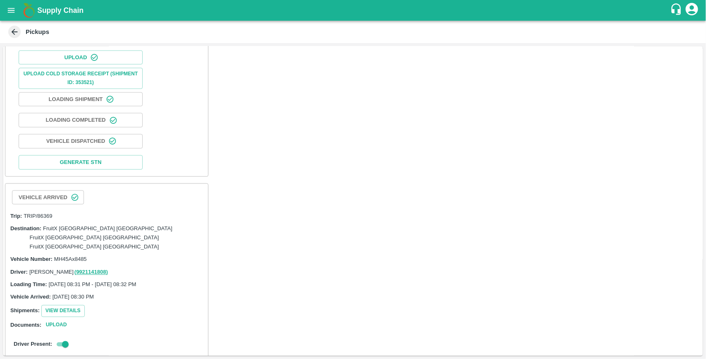
scroll to position [651, 0]
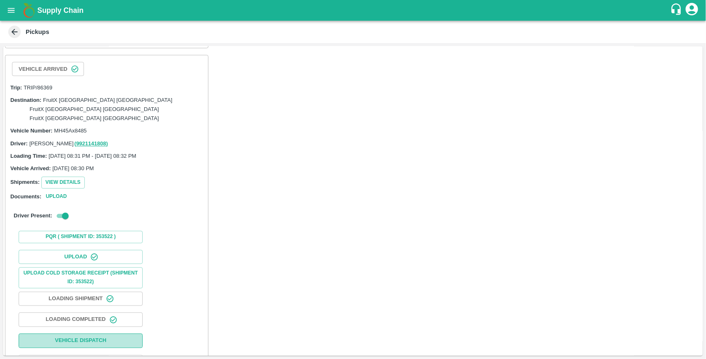
click at [98, 333] on button "Vehicle Dispatch" at bounding box center [81, 340] width 124 height 14
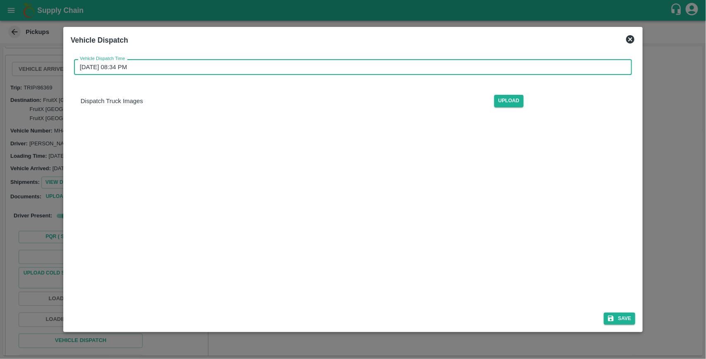
click at [151, 63] on input "[DATE] 08:34 PM" at bounding box center [350, 67] width 552 height 16
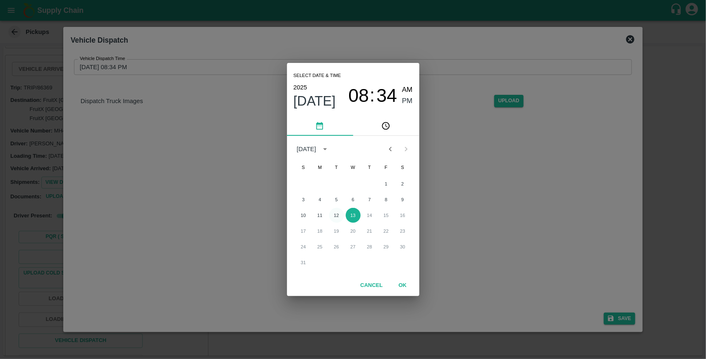
click at [340, 213] on button "12" at bounding box center [336, 215] width 15 height 15
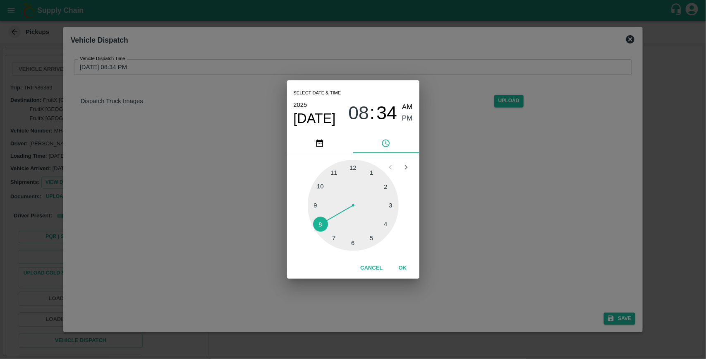
type input "[DATE] 08:34 PM"
click at [397, 263] on button "OK" at bounding box center [403, 268] width 26 height 14
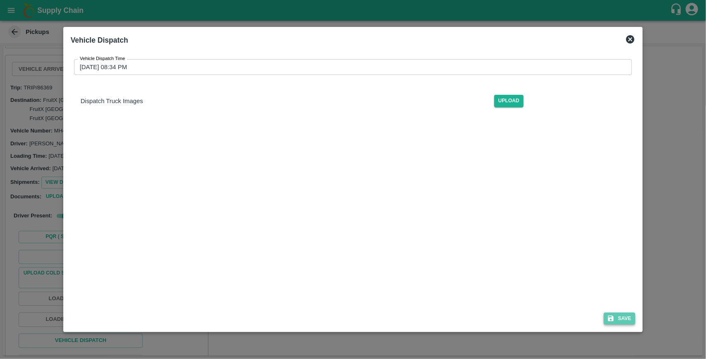
click at [619, 317] on button "Save" at bounding box center [619, 318] width 31 height 12
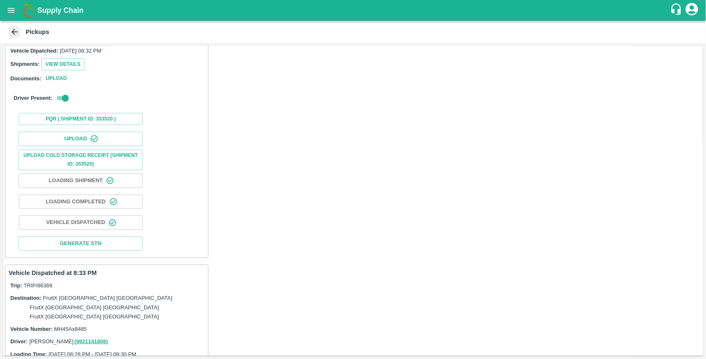
scroll to position [0, 0]
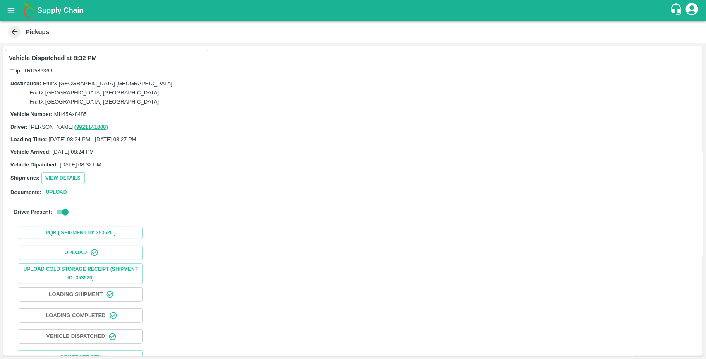
click at [10, 10] on icon "open drawer" at bounding box center [11, 10] width 7 height 5
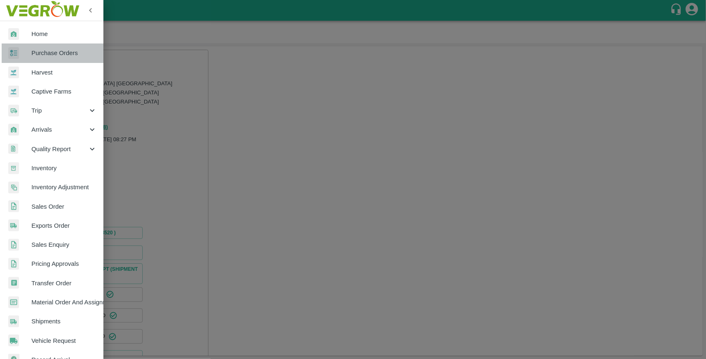
click at [69, 53] on span "Purchase Orders" at bounding box center [63, 52] width 65 height 9
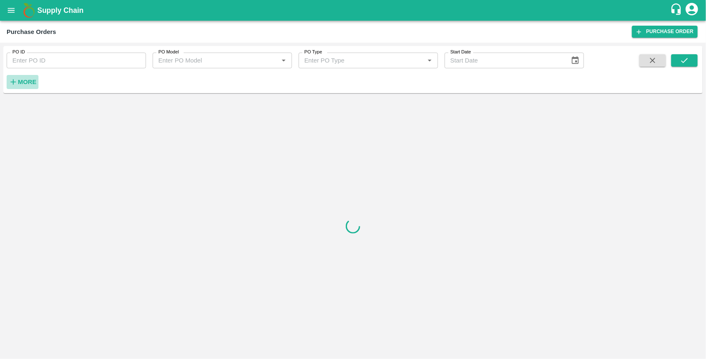
click at [29, 84] on strong "More" at bounding box center [27, 82] width 19 height 7
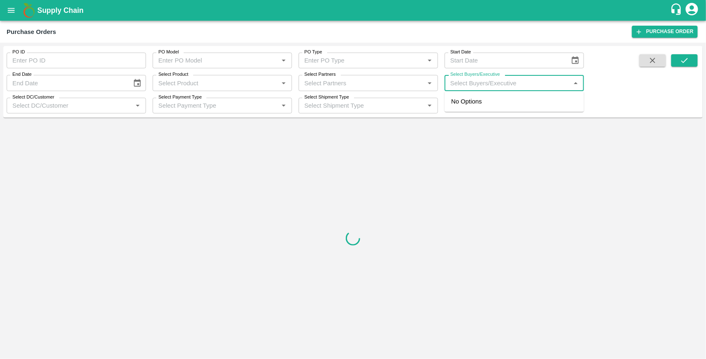
click at [469, 83] on input "Select Buyers/Executive" at bounding box center [507, 82] width 121 height 11
type input "ujj"
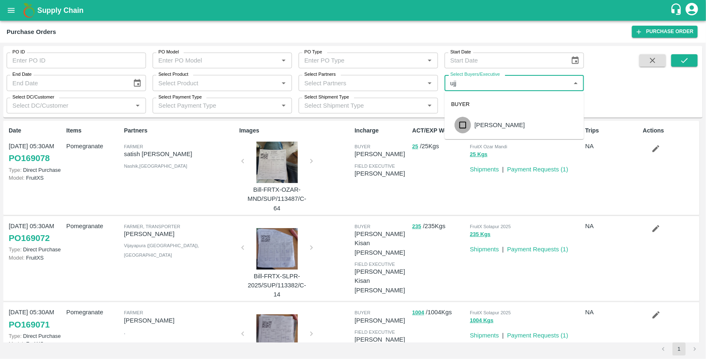
click at [463, 124] on input "checkbox" at bounding box center [462, 125] width 17 height 17
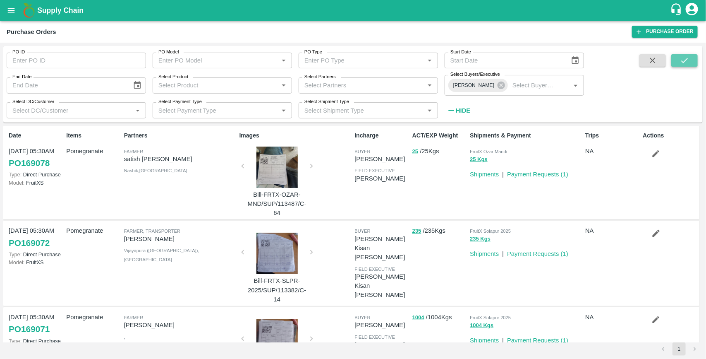
click at [679, 63] on button "submit" at bounding box center [684, 60] width 26 height 12
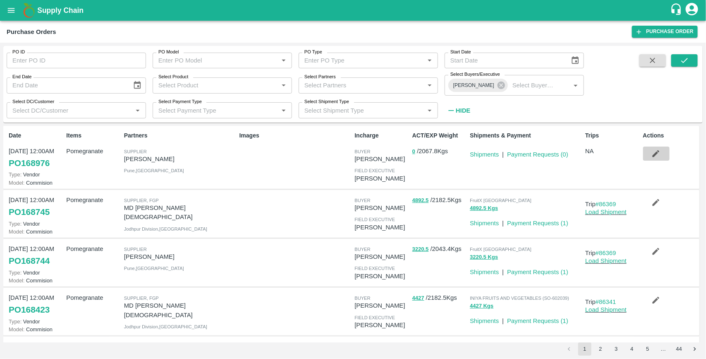
click at [654, 151] on icon "button" at bounding box center [655, 153] width 9 height 9
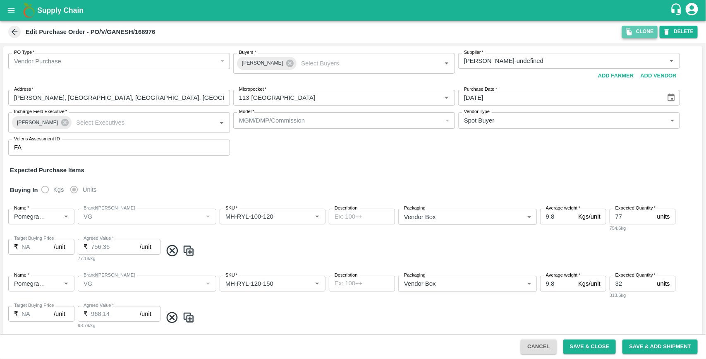
click at [650, 32] on button "Clone" at bounding box center [640, 32] width 36 height 12
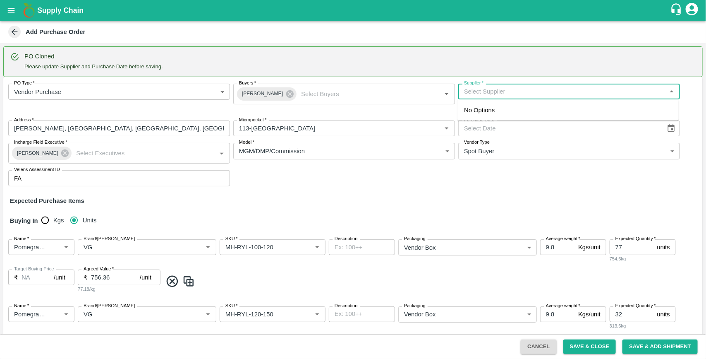
click at [489, 91] on input "Supplier   *" at bounding box center [562, 91] width 203 height 11
click at [509, 110] on div "[PERSON_NAME]-[PERSON_NAME], Pune-9730729349(Supplier)" at bounding box center [556, 109] width 184 height 9
type input "[PERSON_NAME]-[PERSON_NAME], Pune-9730729349(Supplier)"
click at [664, 126] on button "Choose date" at bounding box center [671, 128] width 16 height 16
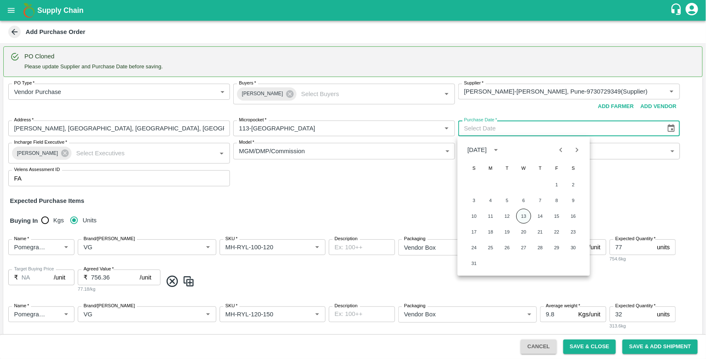
click at [524, 213] on button "13" at bounding box center [523, 215] width 15 height 15
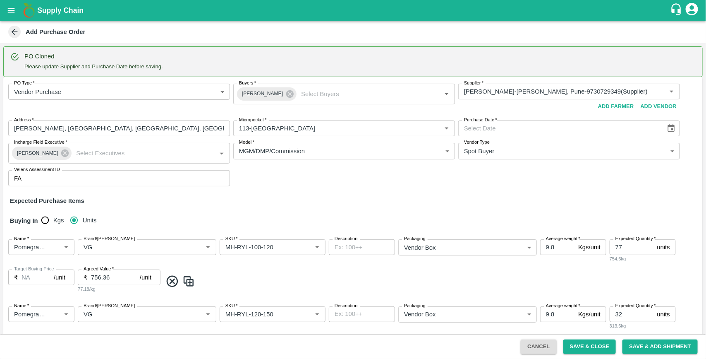
type input "[DATE]"
click at [419, 199] on div "Expected Purchase Items" at bounding box center [353, 200] width 686 height 9
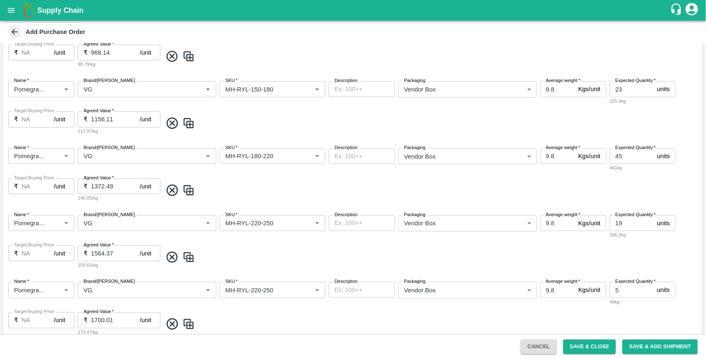
scroll to position [423, 0]
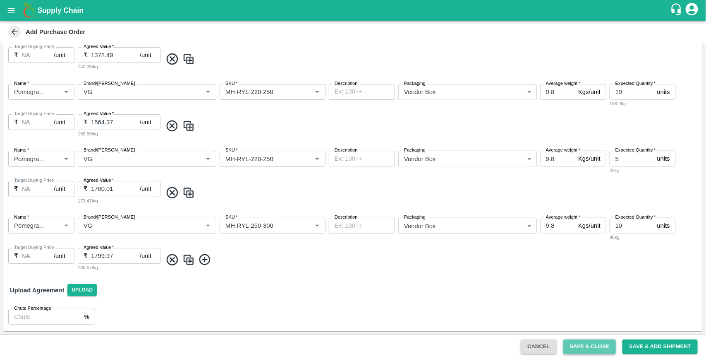
click at [581, 344] on button "Save & Close" at bounding box center [589, 346] width 53 height 14
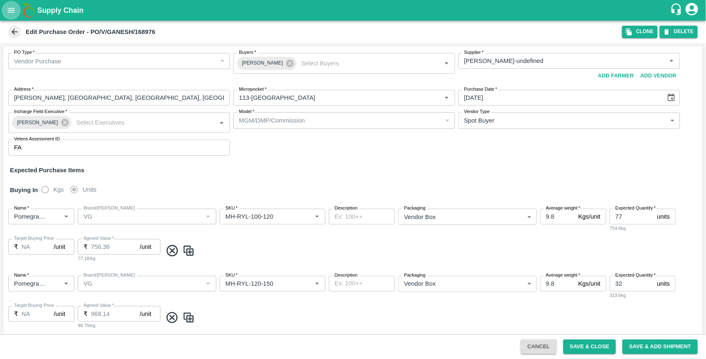
click at [10, 14] on icon "open drawer" at bounding box center [11, 10] width 9 height 9
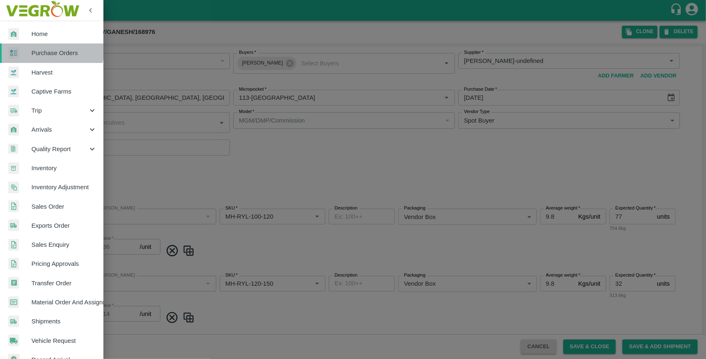
click at [47, 49] on span "Purchase Orders" at bounding box center [63, 52] width 65 height 9
